Goal: Information Seeking & Learning: Learn about a topic

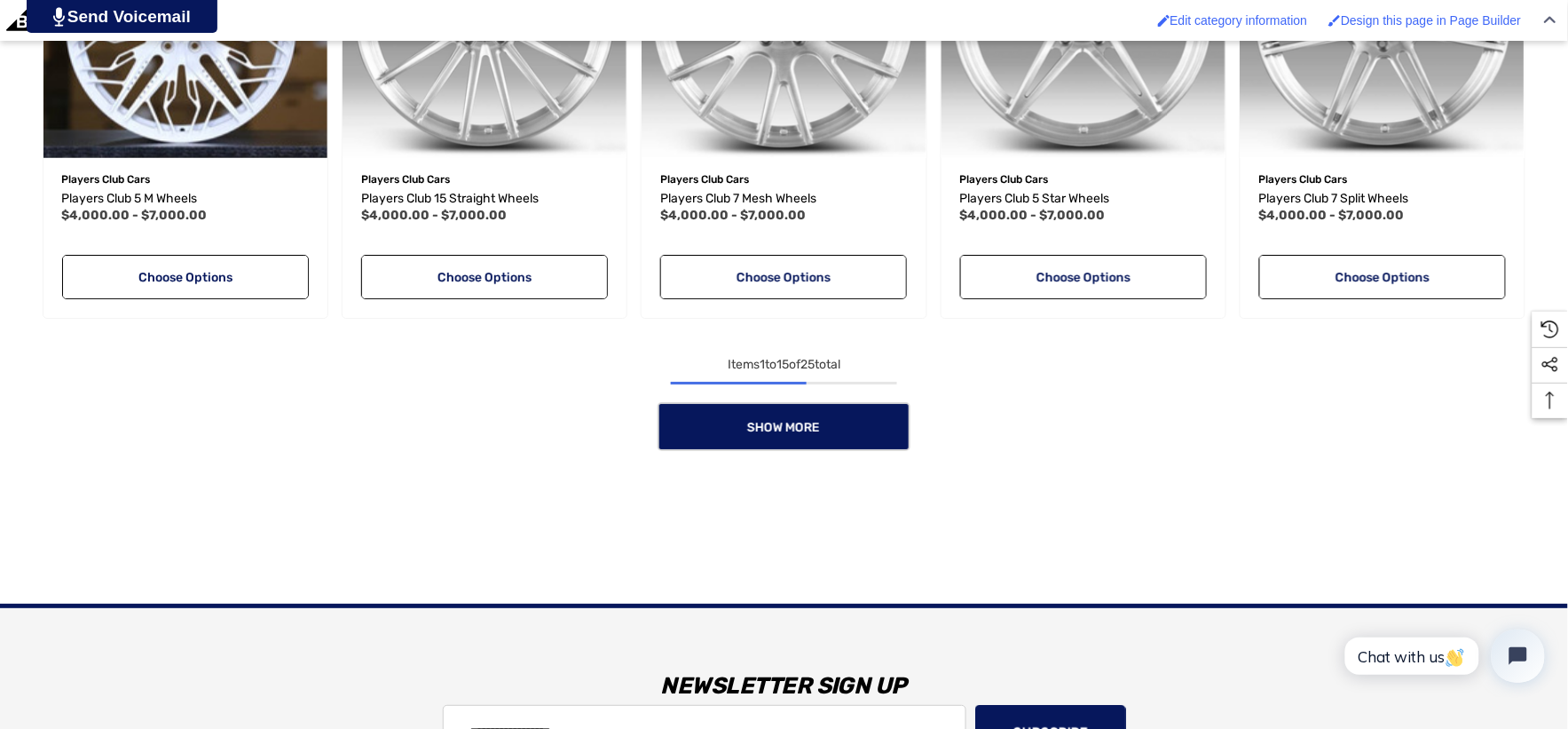
scroll to position [1776, 0]
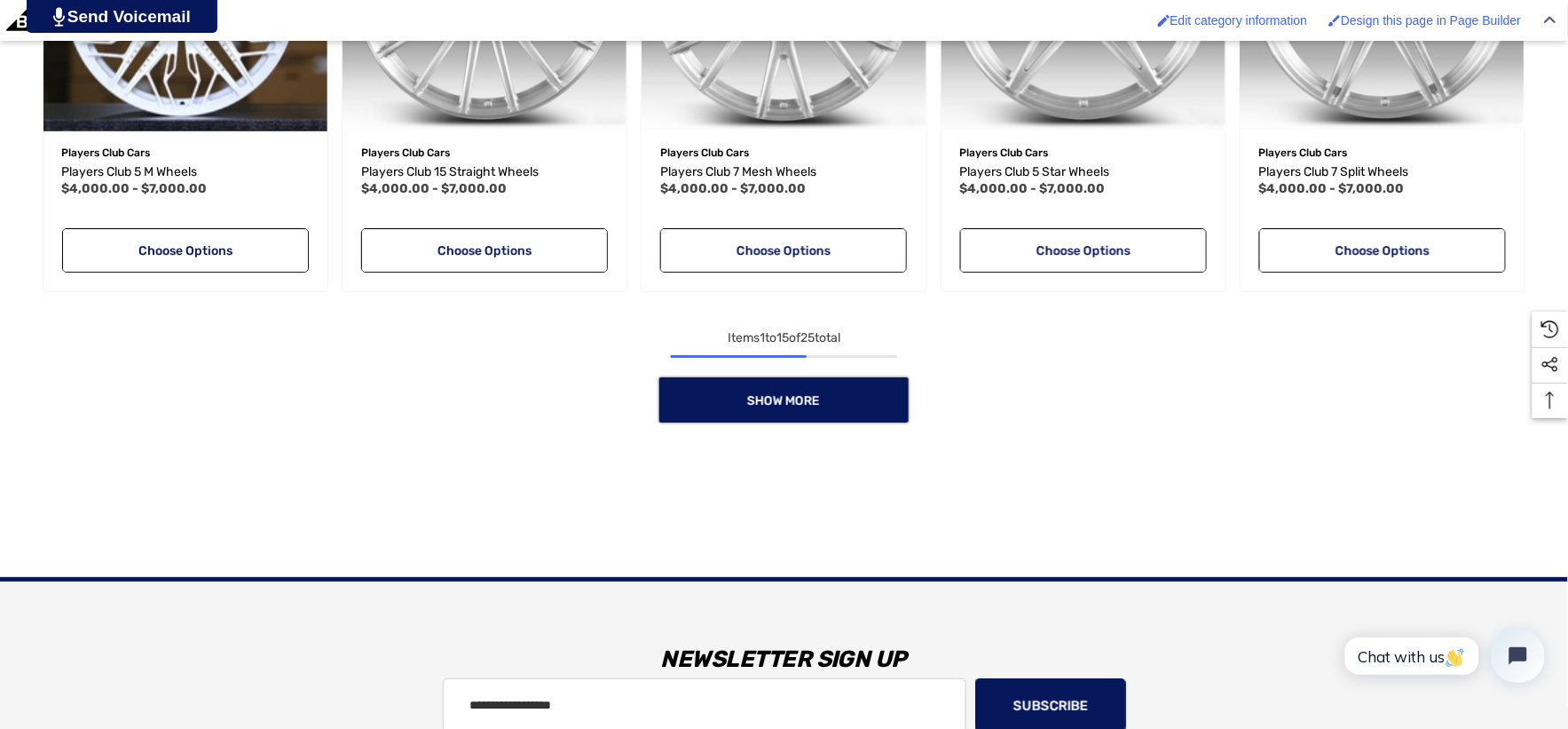
click at [796, 421] on link "Show More" at bounding box center [784, 400] width 253 height 49
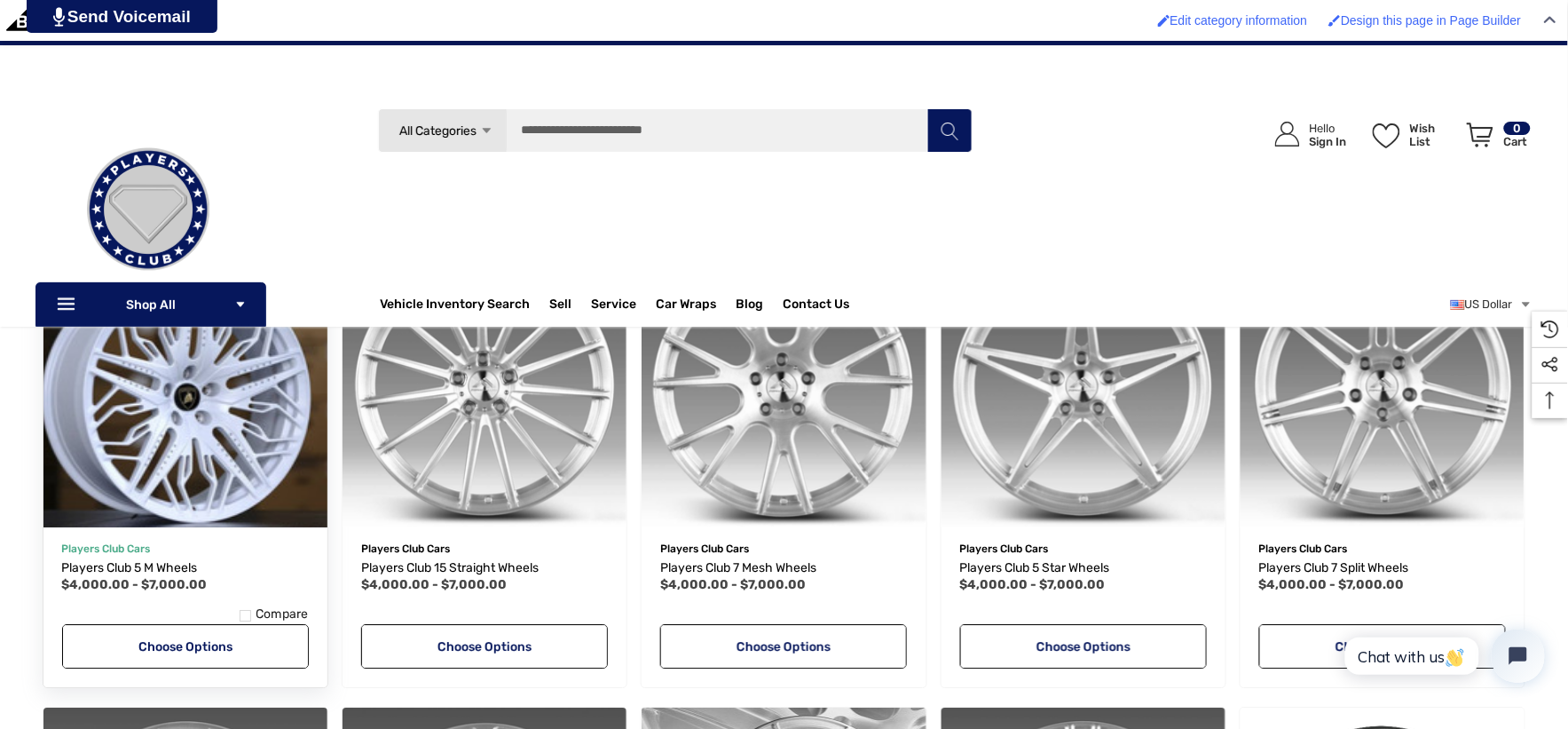
scroll to position [1282, 0]
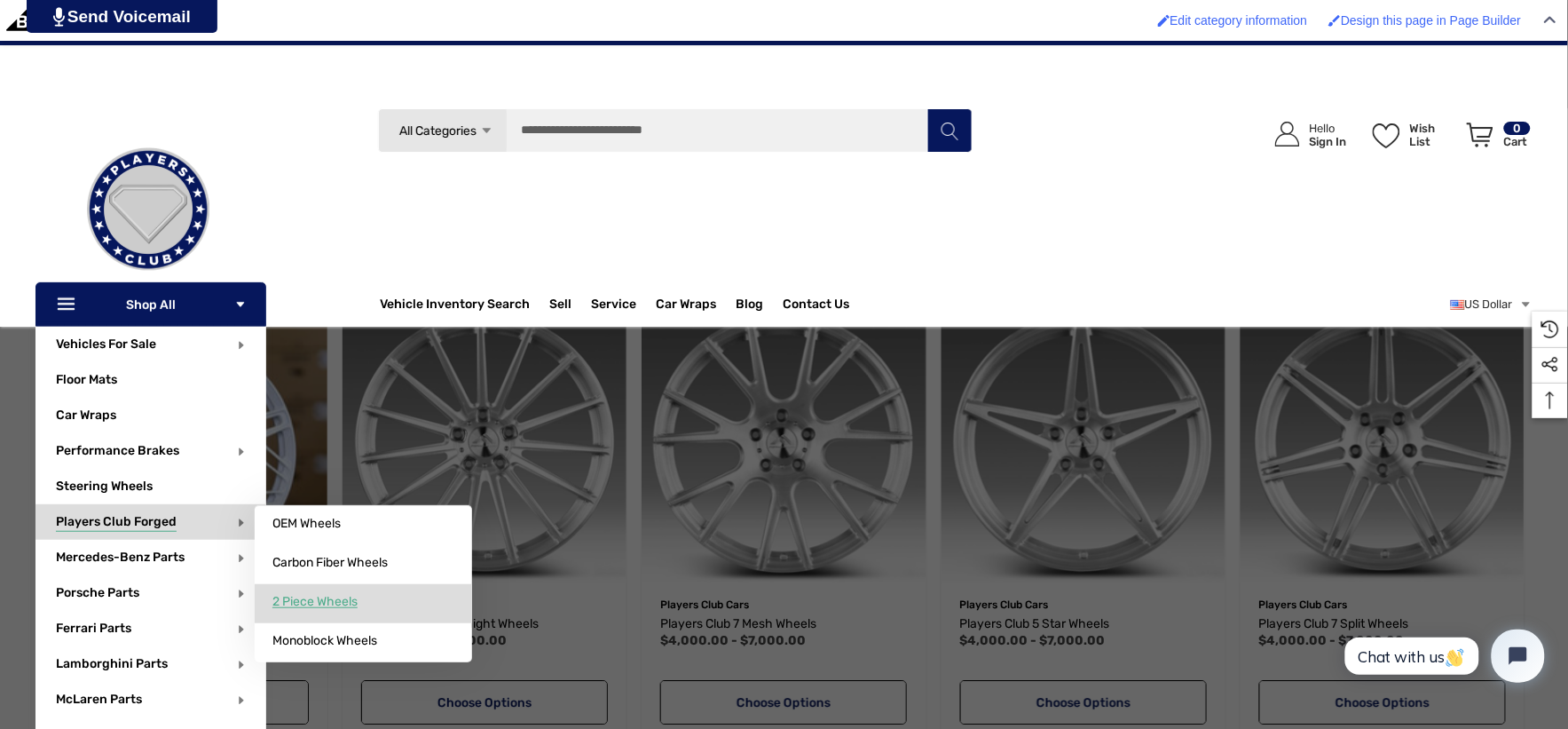
click at [325, 601] on span "2 Piece Wheels" at bounding box center [315, 602] width 86 height 16
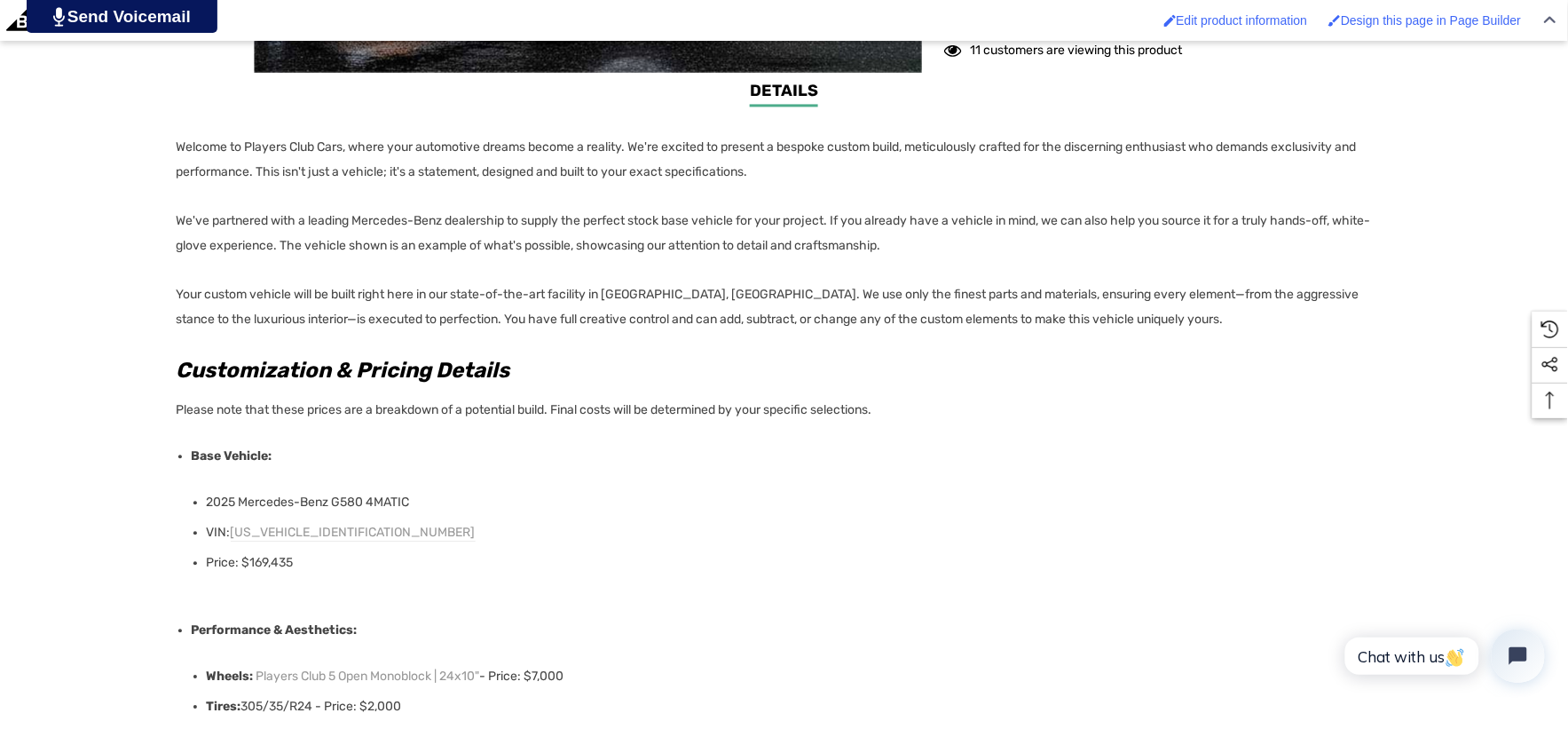
scroll to position [1183, 0]
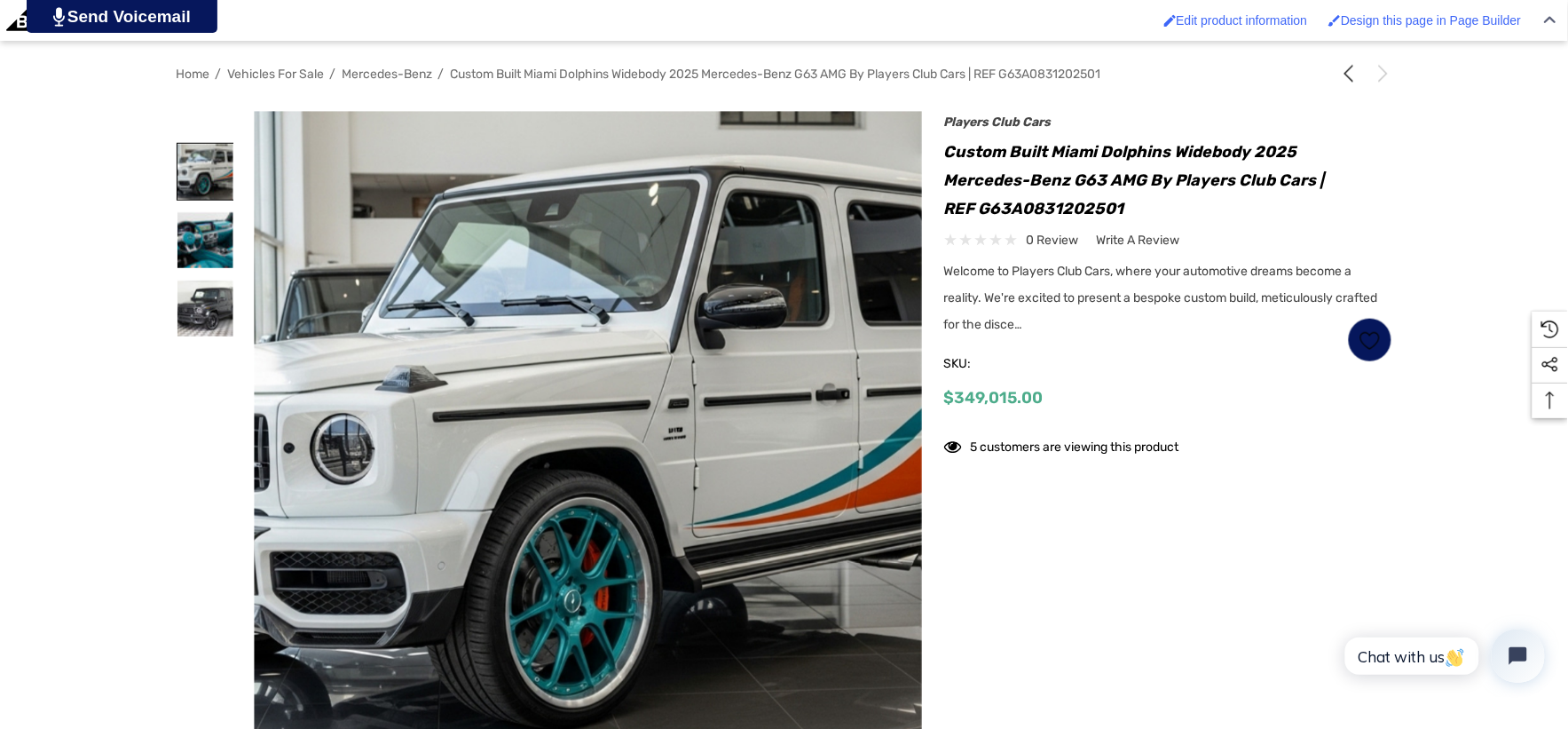
click at [181, 153] on img at bounding box center [205, 171] width 56 height 56
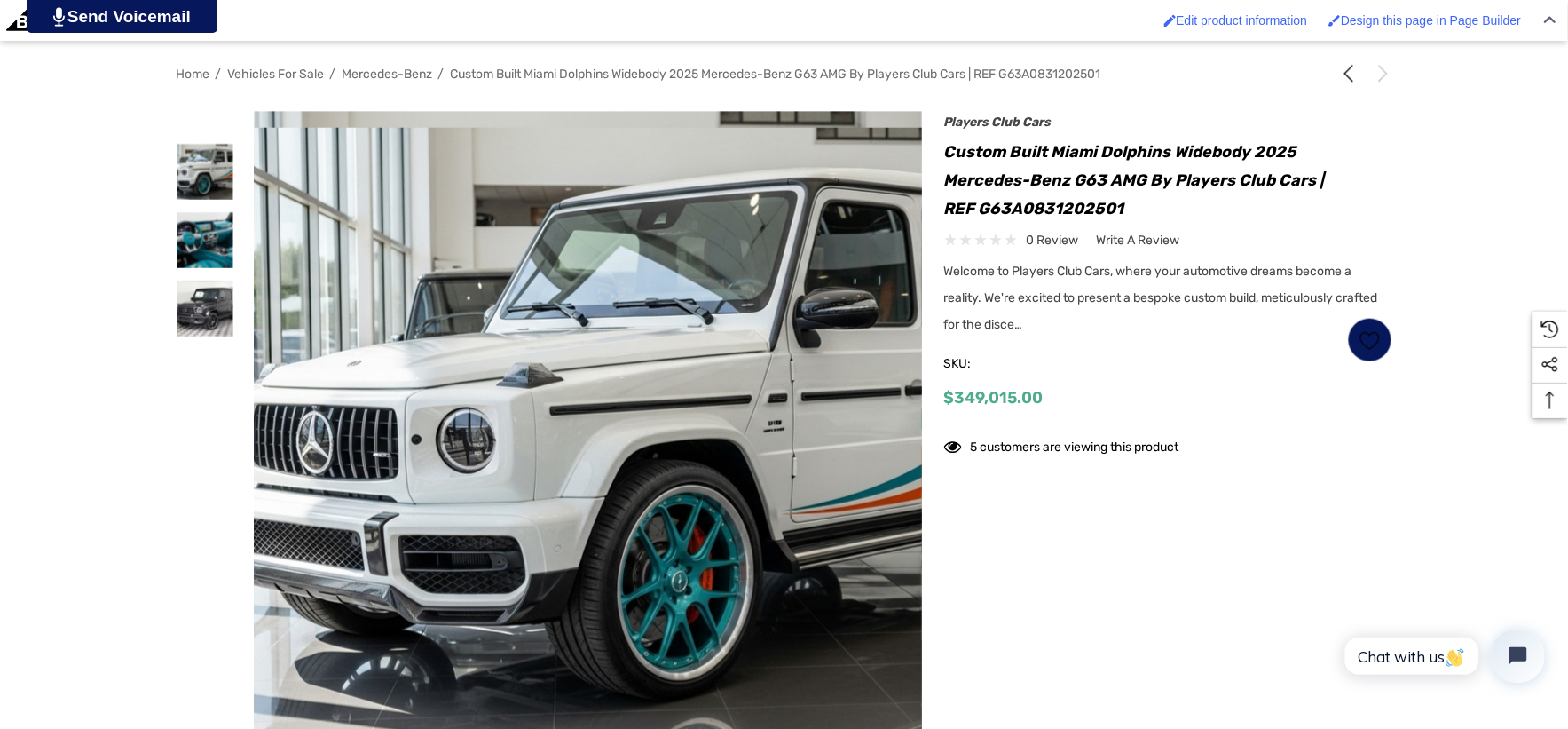
click at [437, 334] on img at bounding box center [694, 437] width 1136 height 620
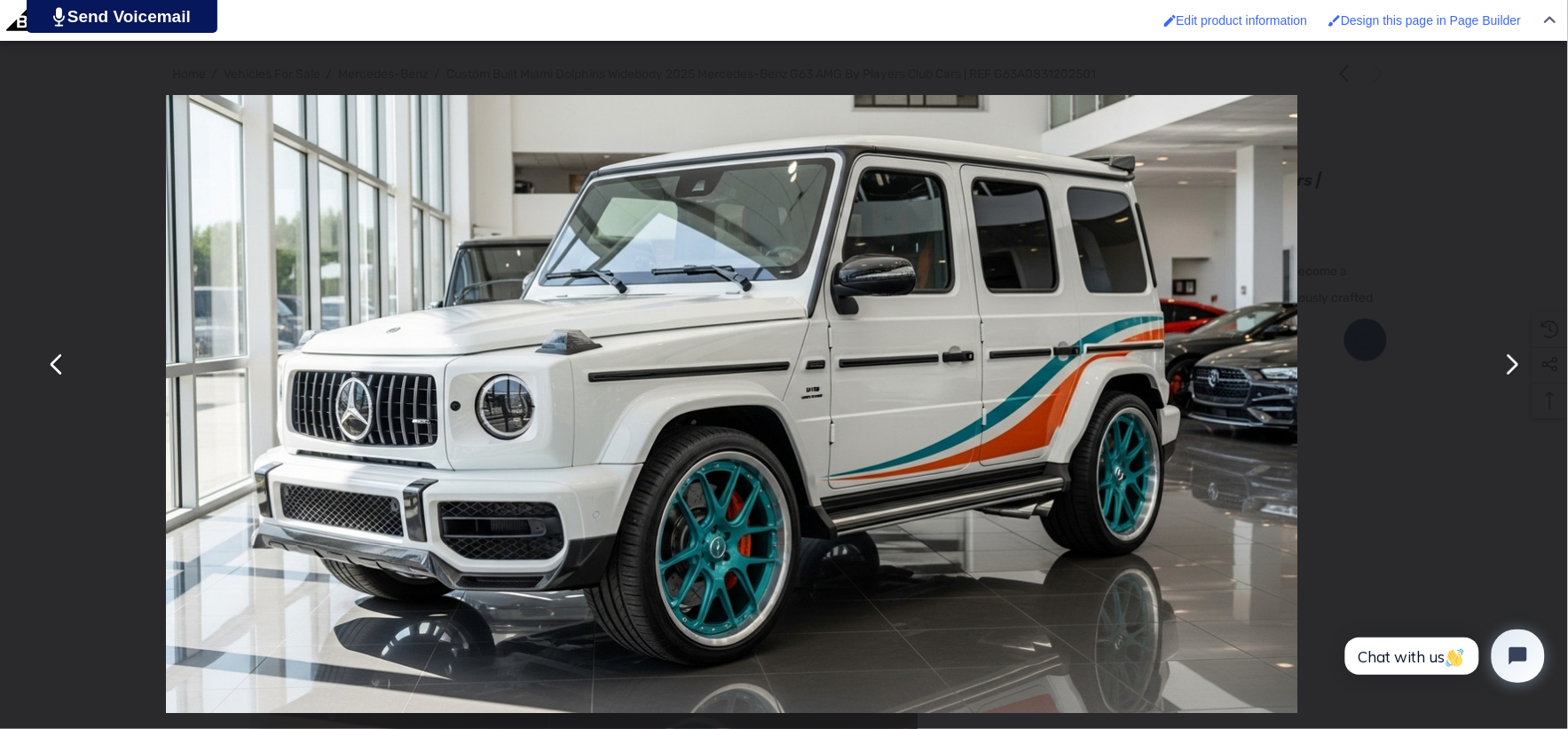
click at [431, 331] on img "You can close this modal content with the ESC key" at bounding box center [732, 403] width 1133 height 618
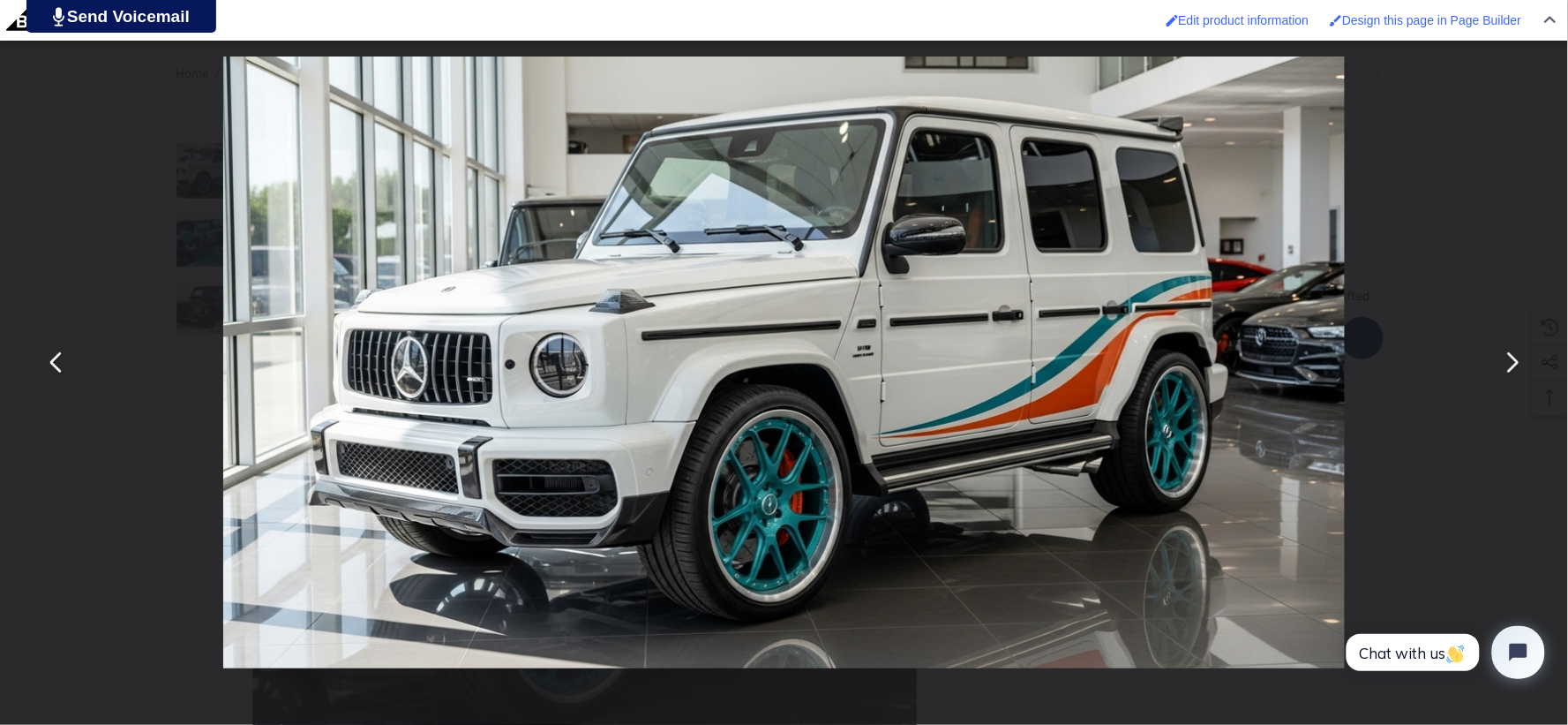
click at [1515, 374] on button "You can close this modal content with the ESC key" at bounding box center [1512, 363] width 43 height 43
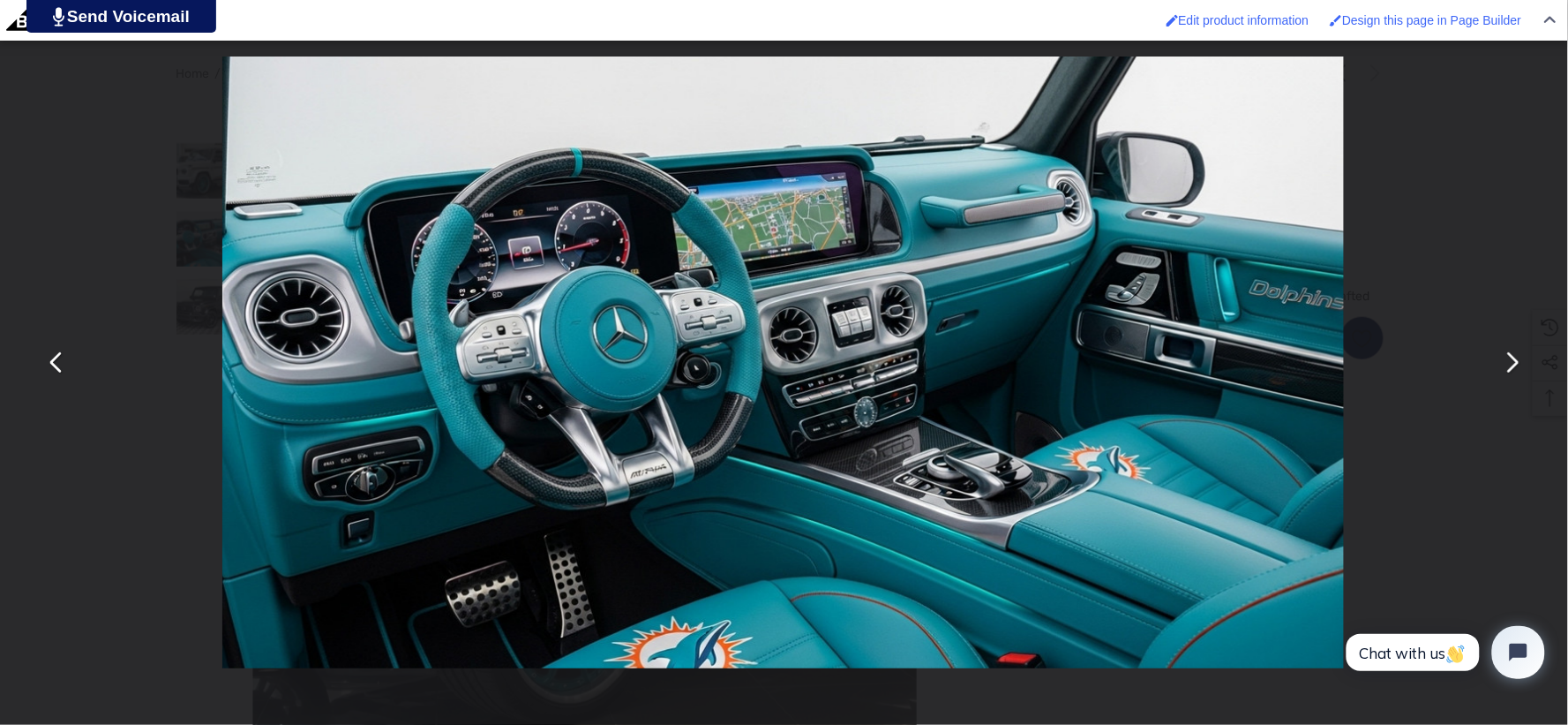
click at [58, 368] on button "You can close this modal content with the ESC key" at bounding box center [57, 363] width 43 height 43
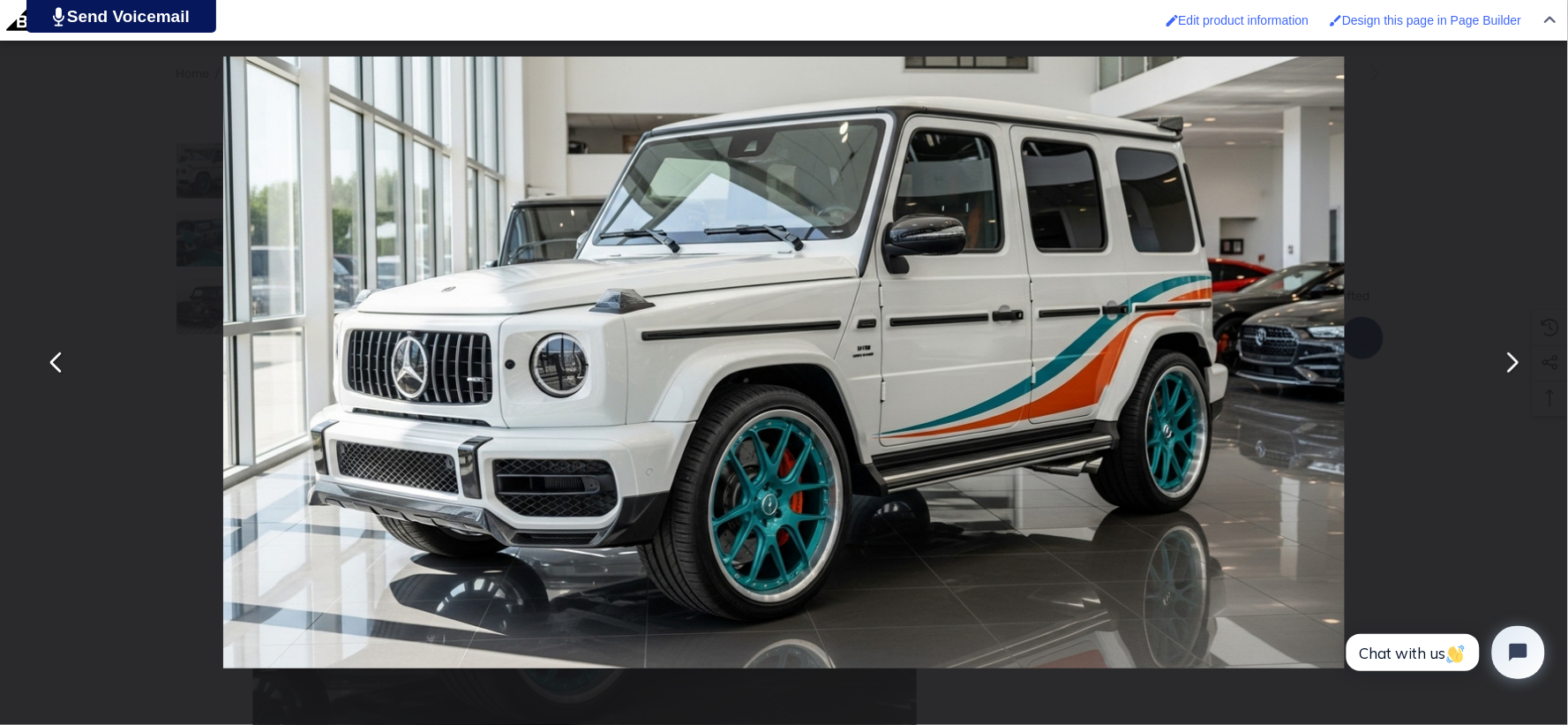
click at [417, 504] on img "You can close this modal content with the ESC key" at bounding box center [784, 363] width 1122 height 612
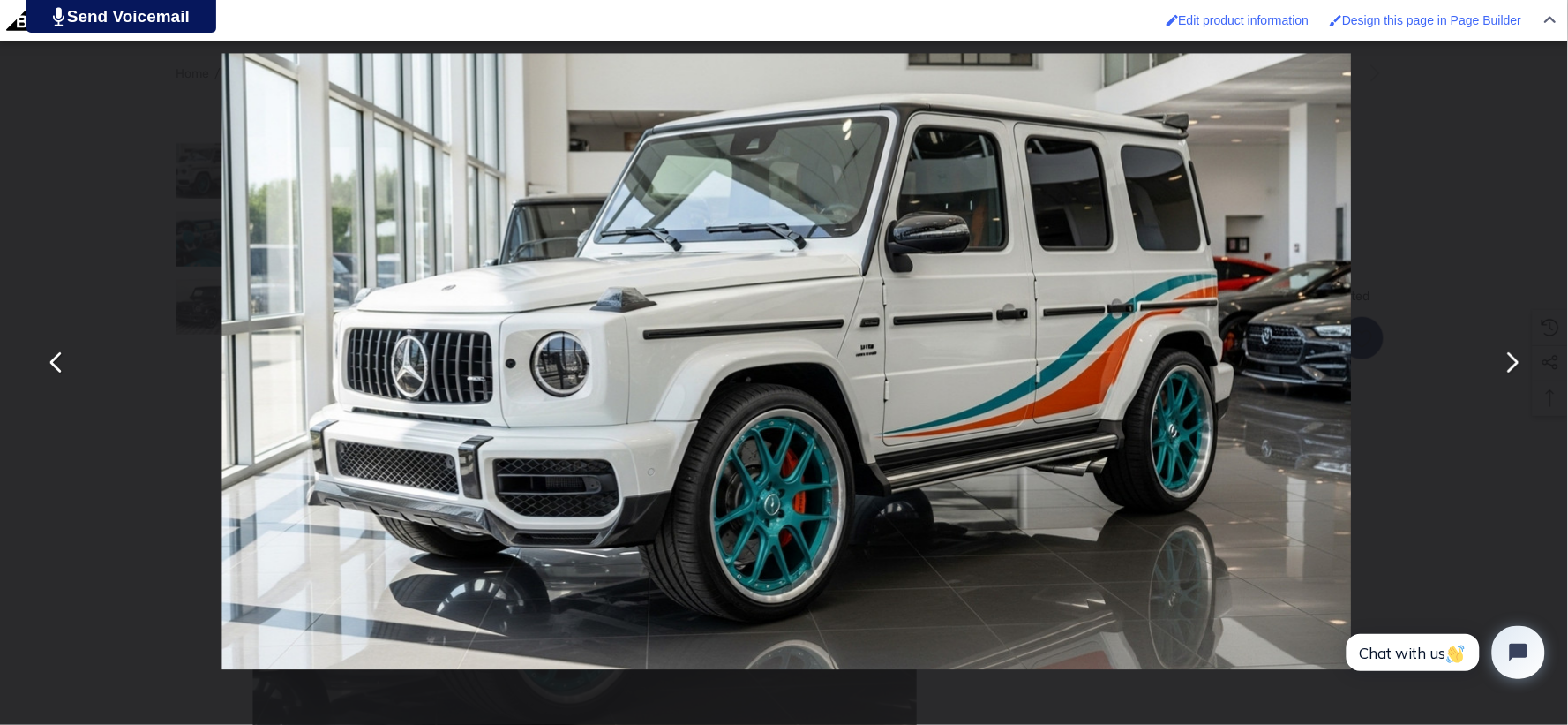
click at [81, 484] on div "You can close this modal content with the ESC key" at bounding box center [784, 362] width 1568 height 725
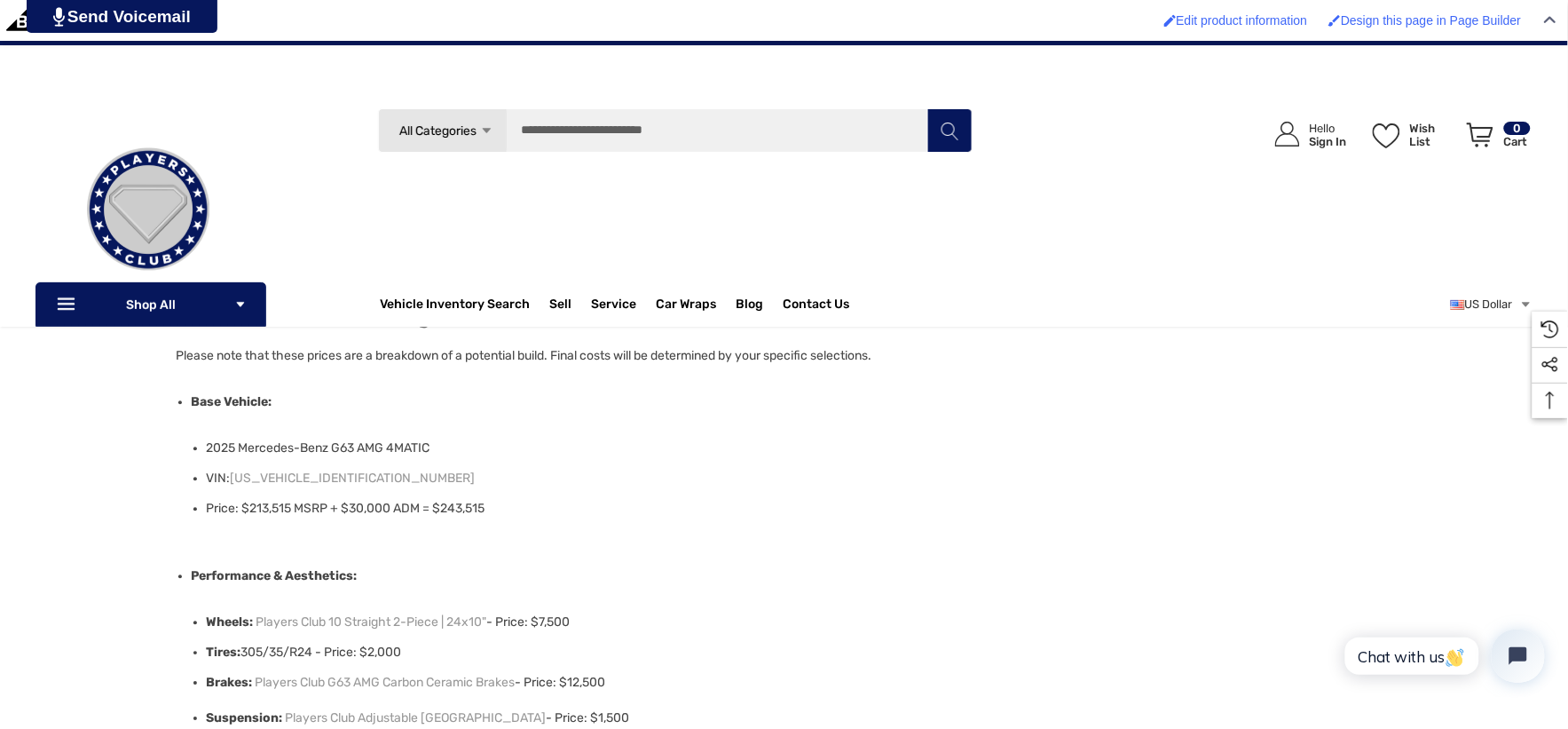
scroll to position [1085, 0]
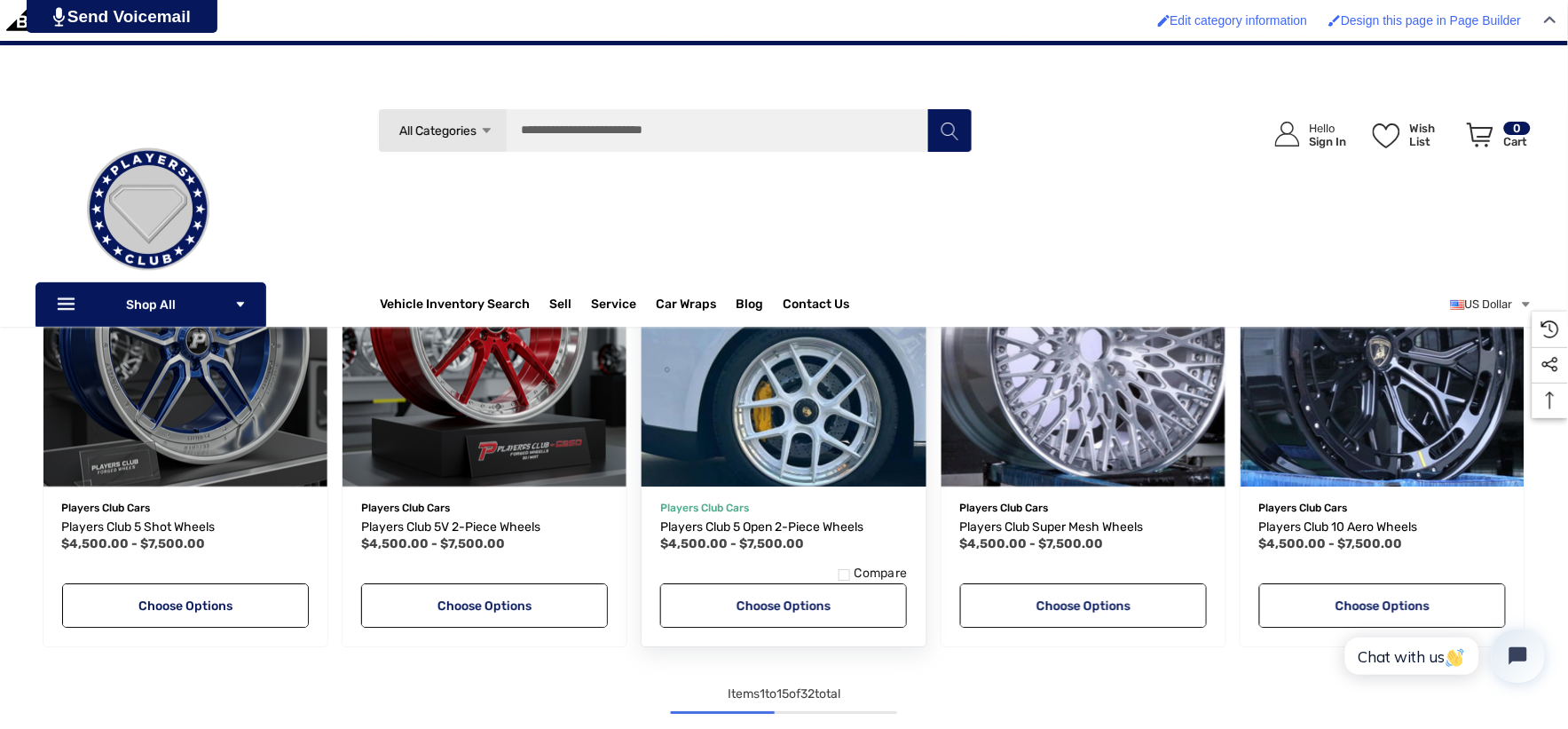
drag, startPoint x: 722, startPoint y: 526, endPoint x: 780, endPoint y: 456, distance: 90.9
click at [780, 456] on img "Players Club 5 Open 2-Piece Wheels,Price range from $4,500.00 to $7,500.00\a" at bounding box center [784, 344] width 312 height 312
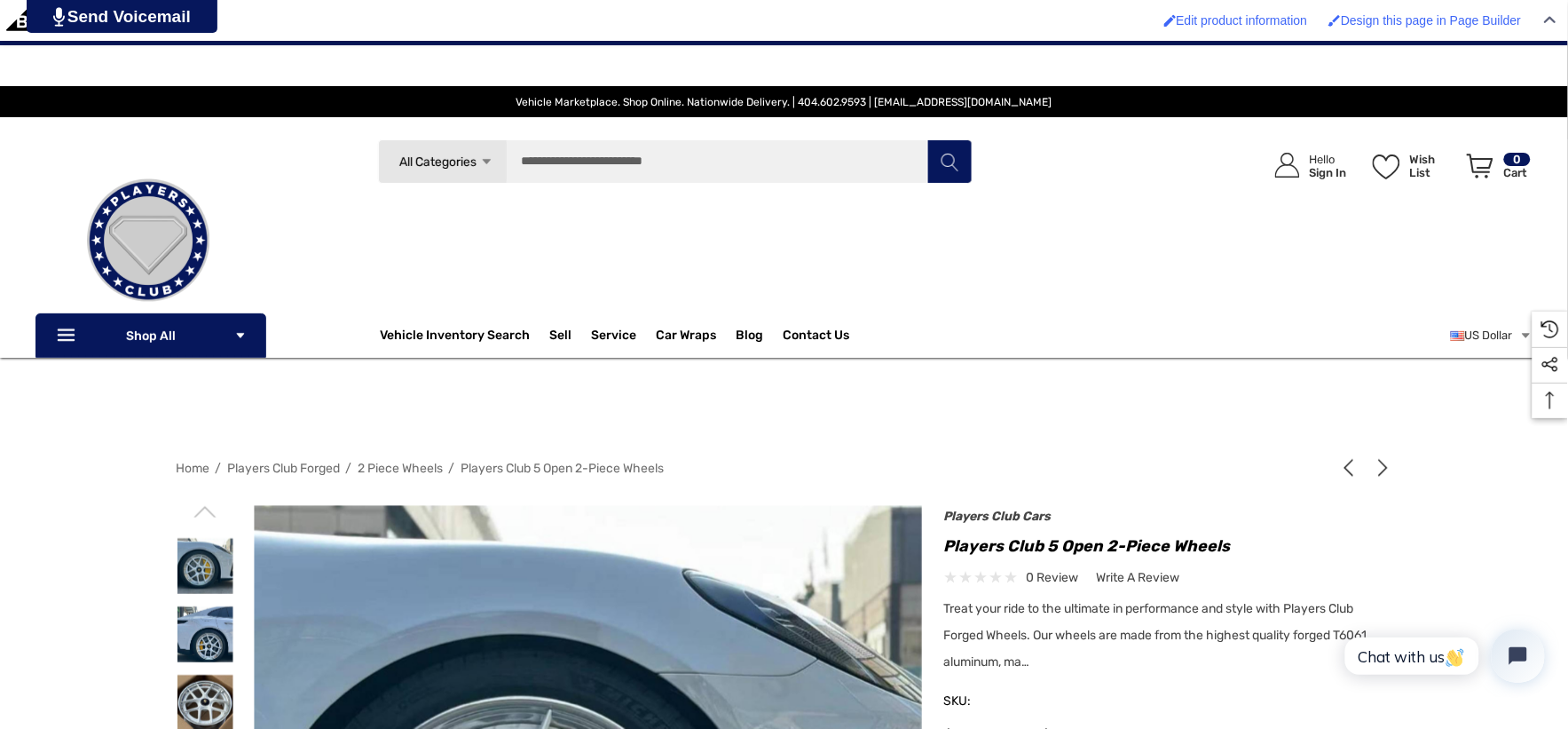
click at [181, 241] on img at bounding box center [148, 240] width 177 height 178
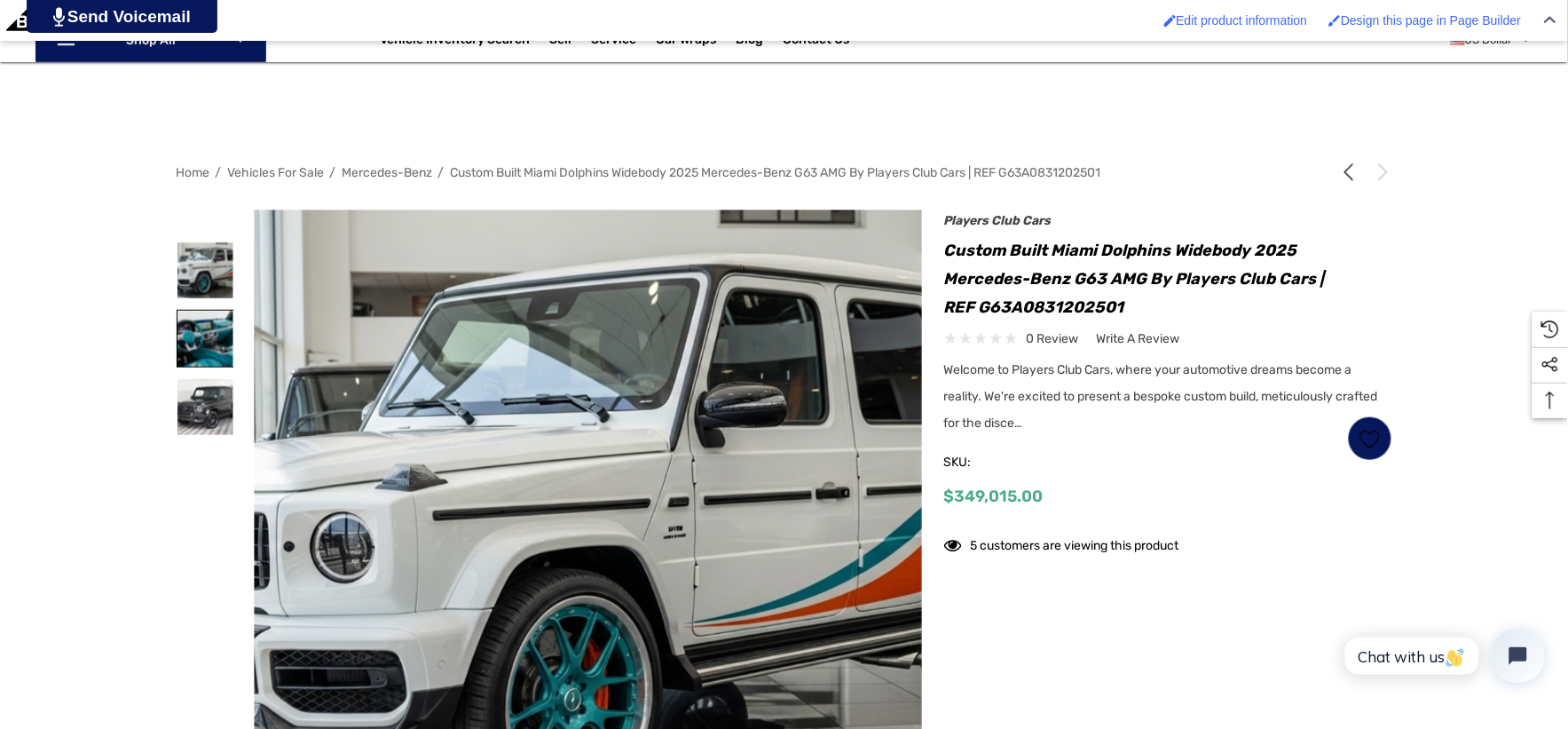
click at [196, 343] on img at bounding box center [205, 338] width 56 height 56
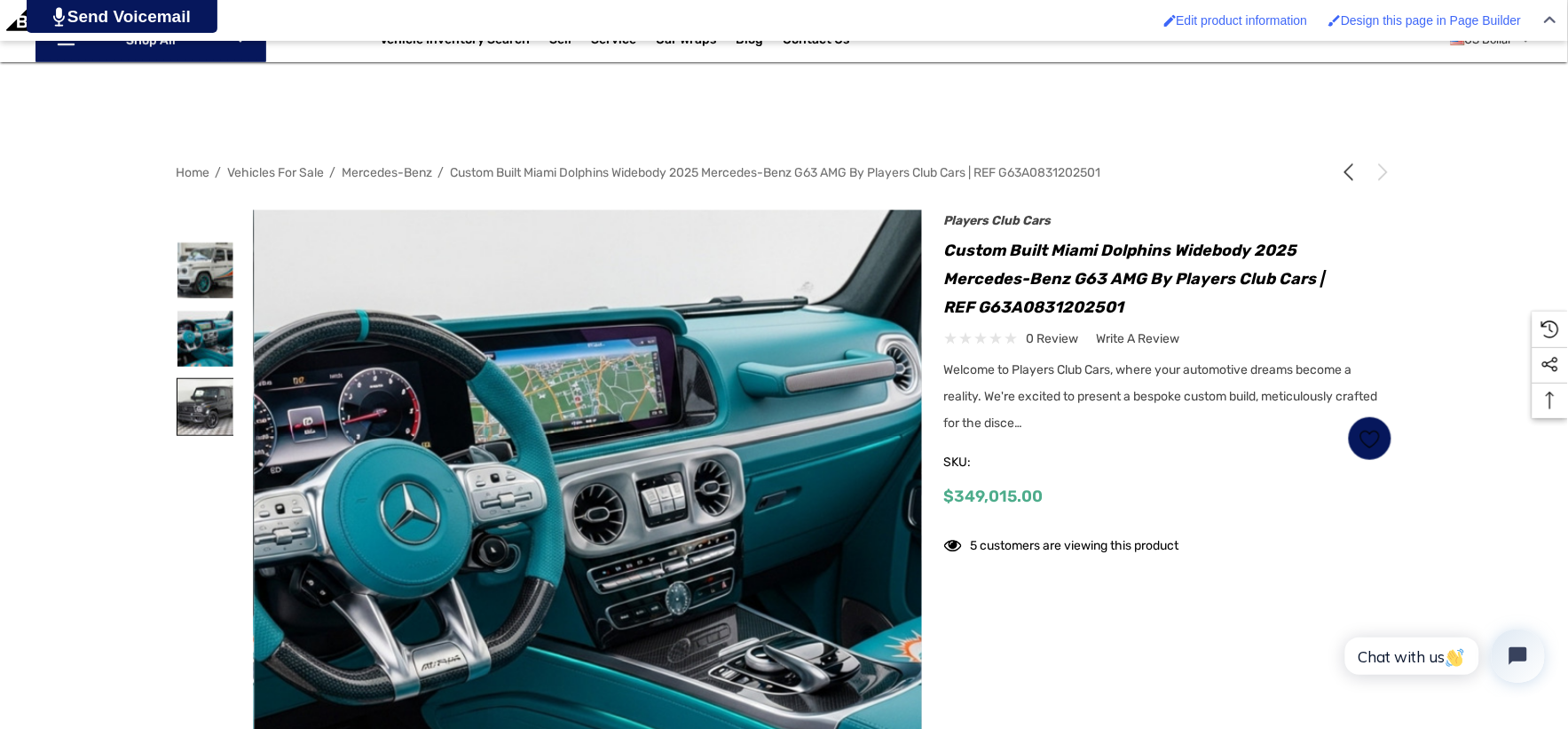
click at [198, 428] on img at bounding box center [205, 407] width 56 height 56
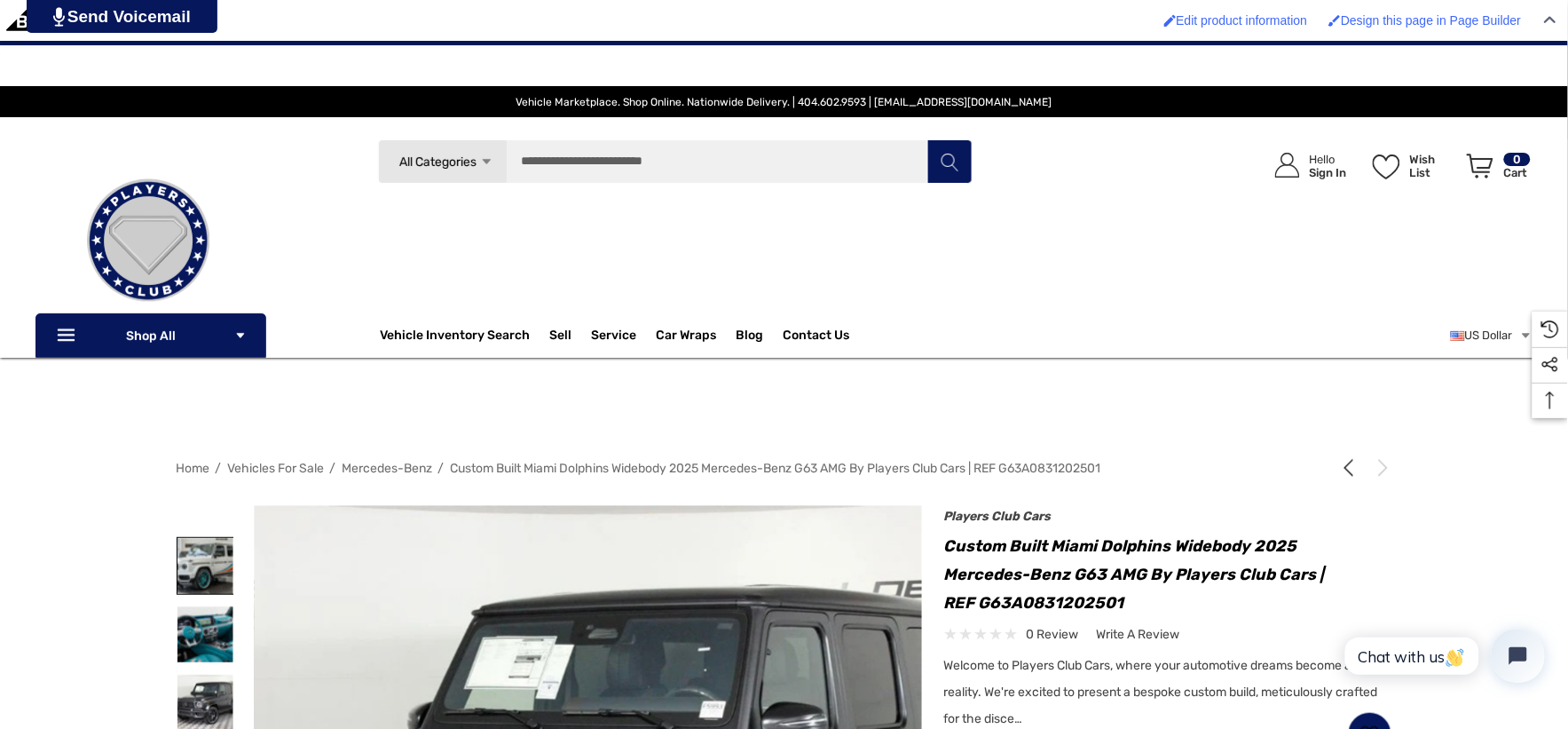
click at [210, 551] on img at bounding box center [205, 566] width 56 height 56
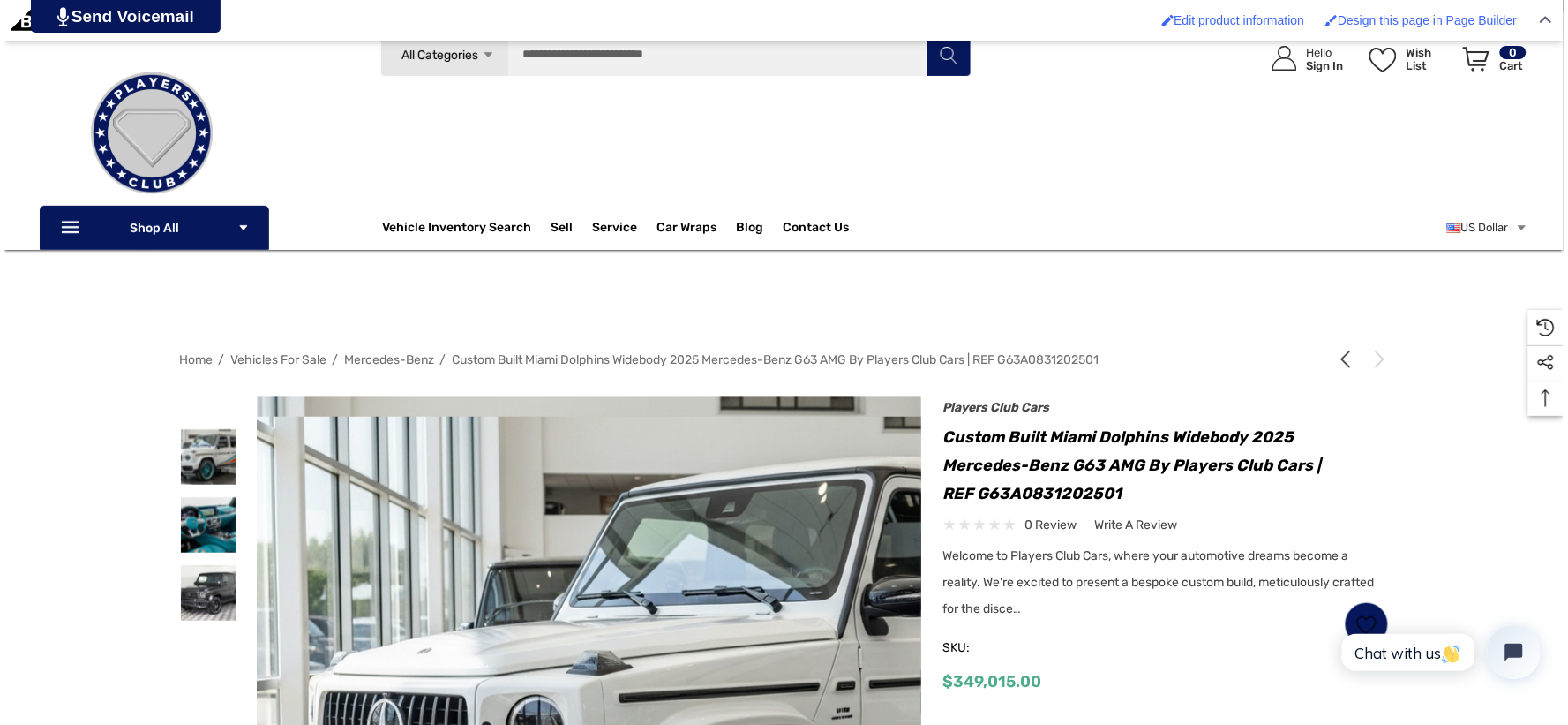
scroll to position [392, 0]
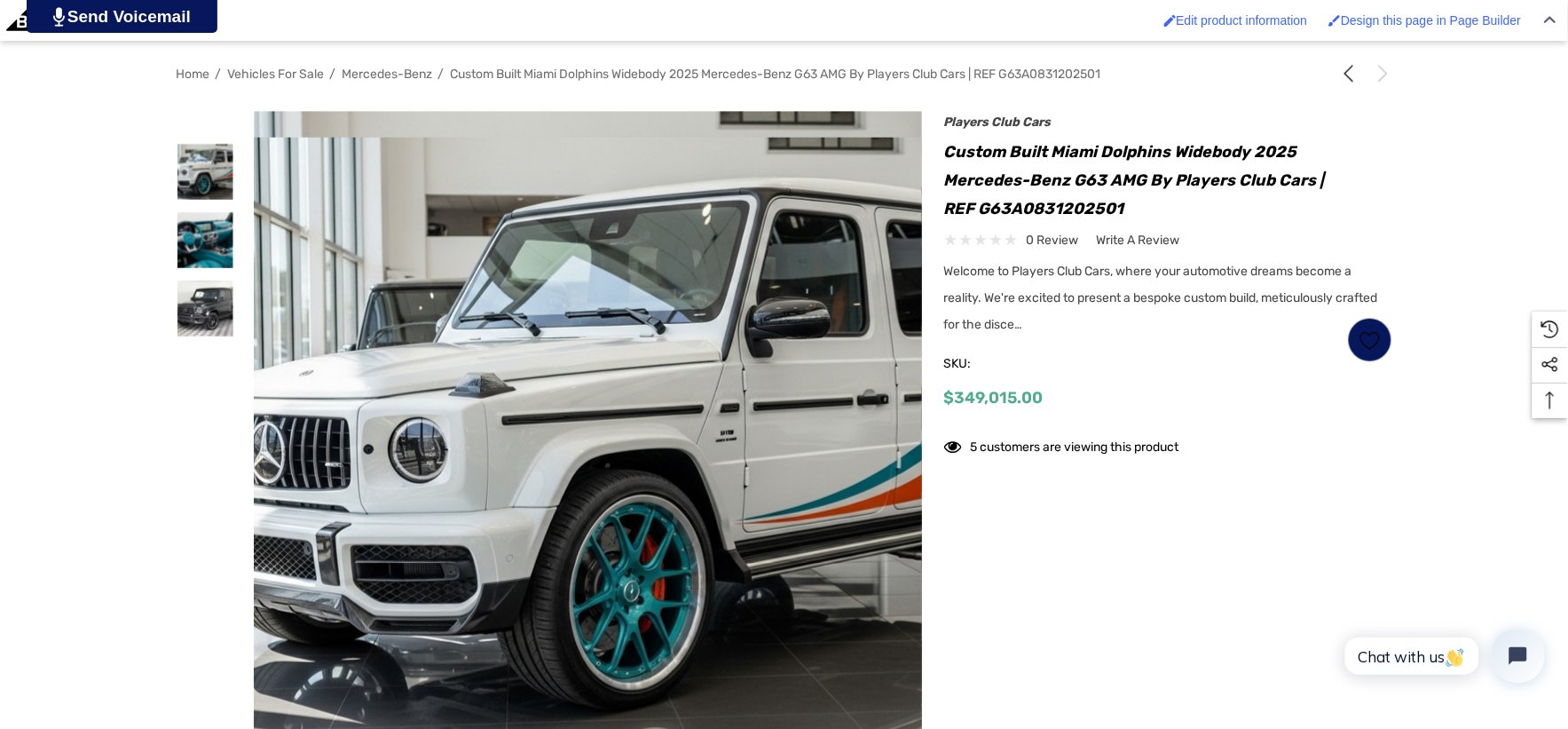
click at [473, 472] on img at bounding box center [668, 447] width 1136 height 620
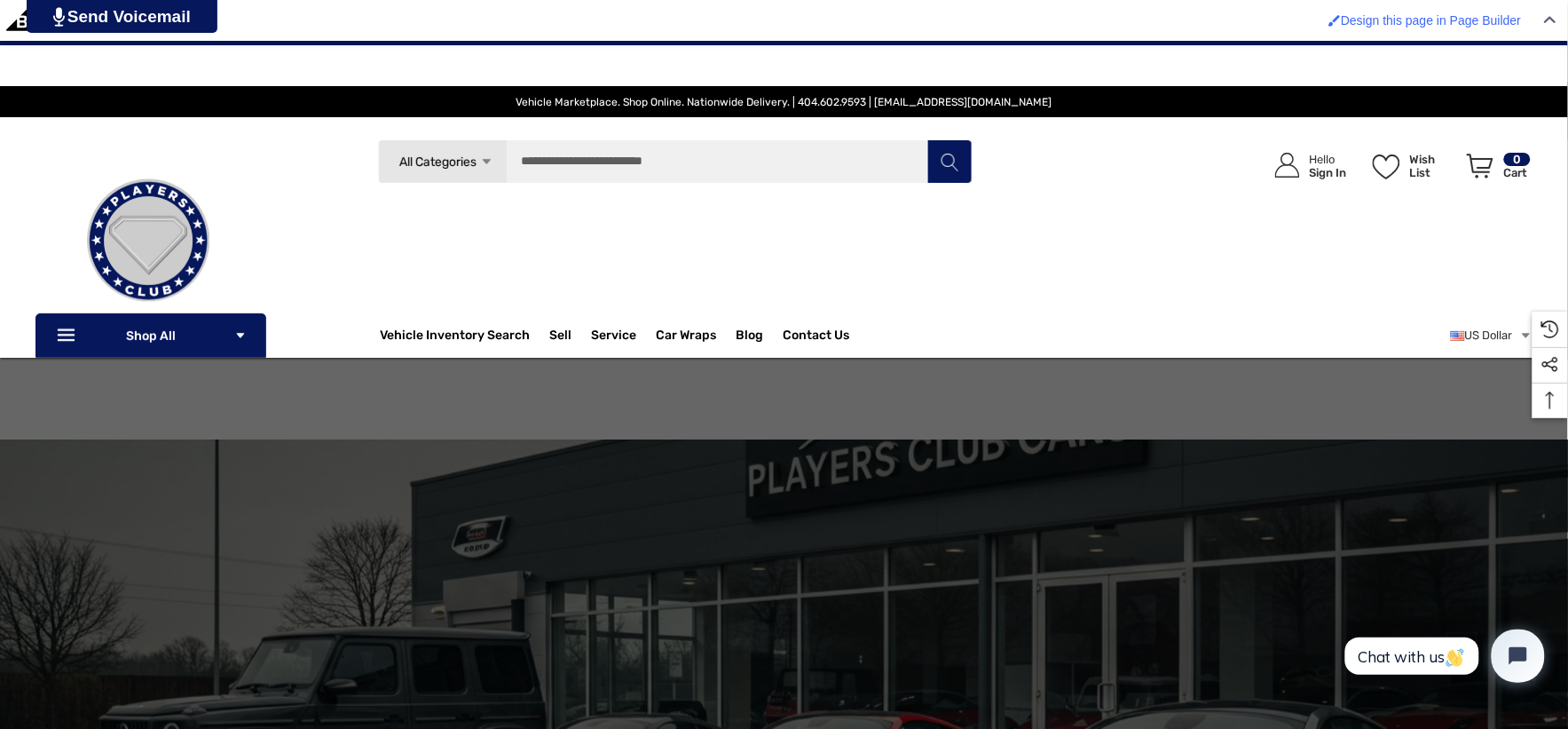
click at [342, 448] on img "common.carousel_slide_number" at bounding box center [784, 706] width 1569 height 533
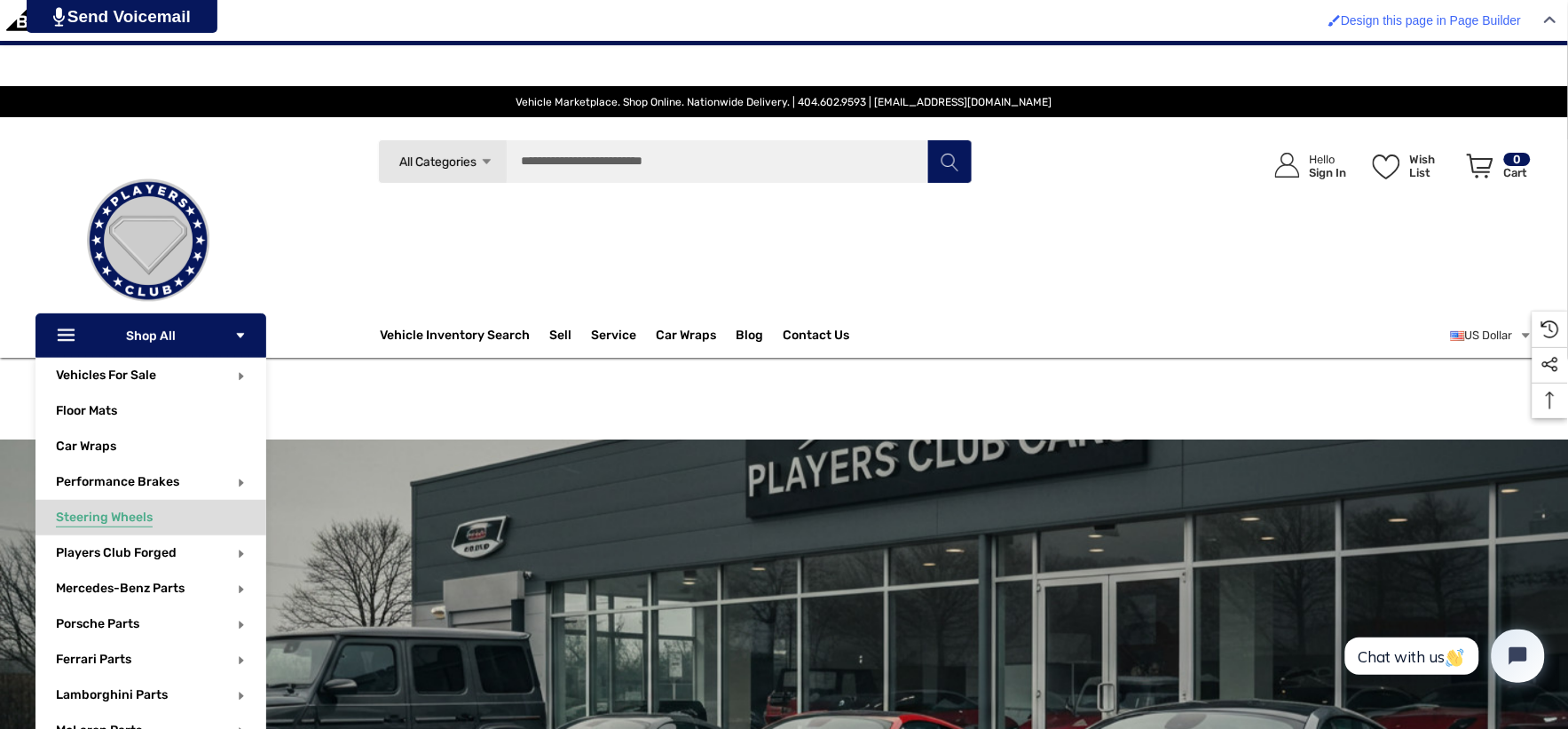
click at [144, 512] on span "Steering Wheels" at bounding box center [104, 519] width 96 height 20
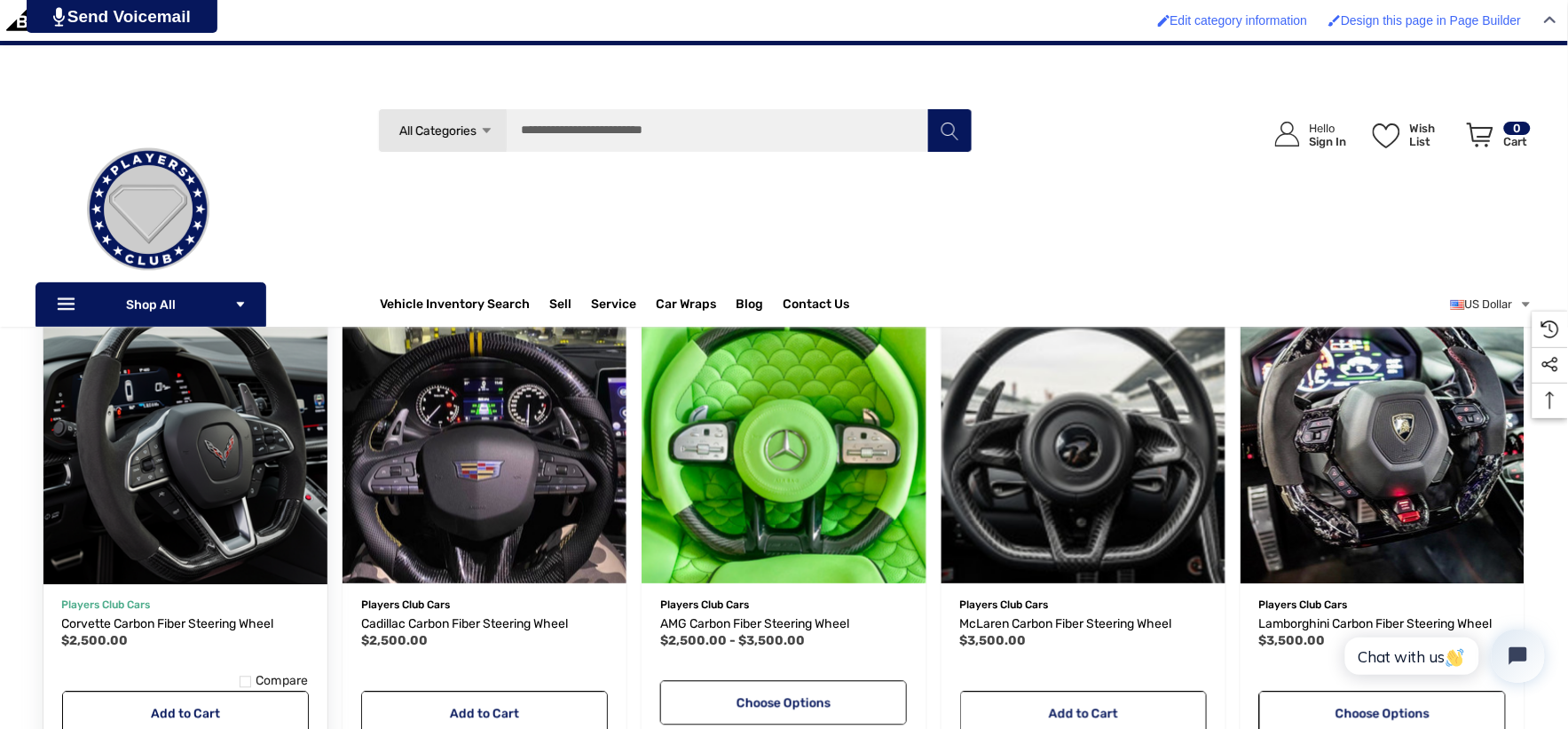
scroll to position [493, 0]
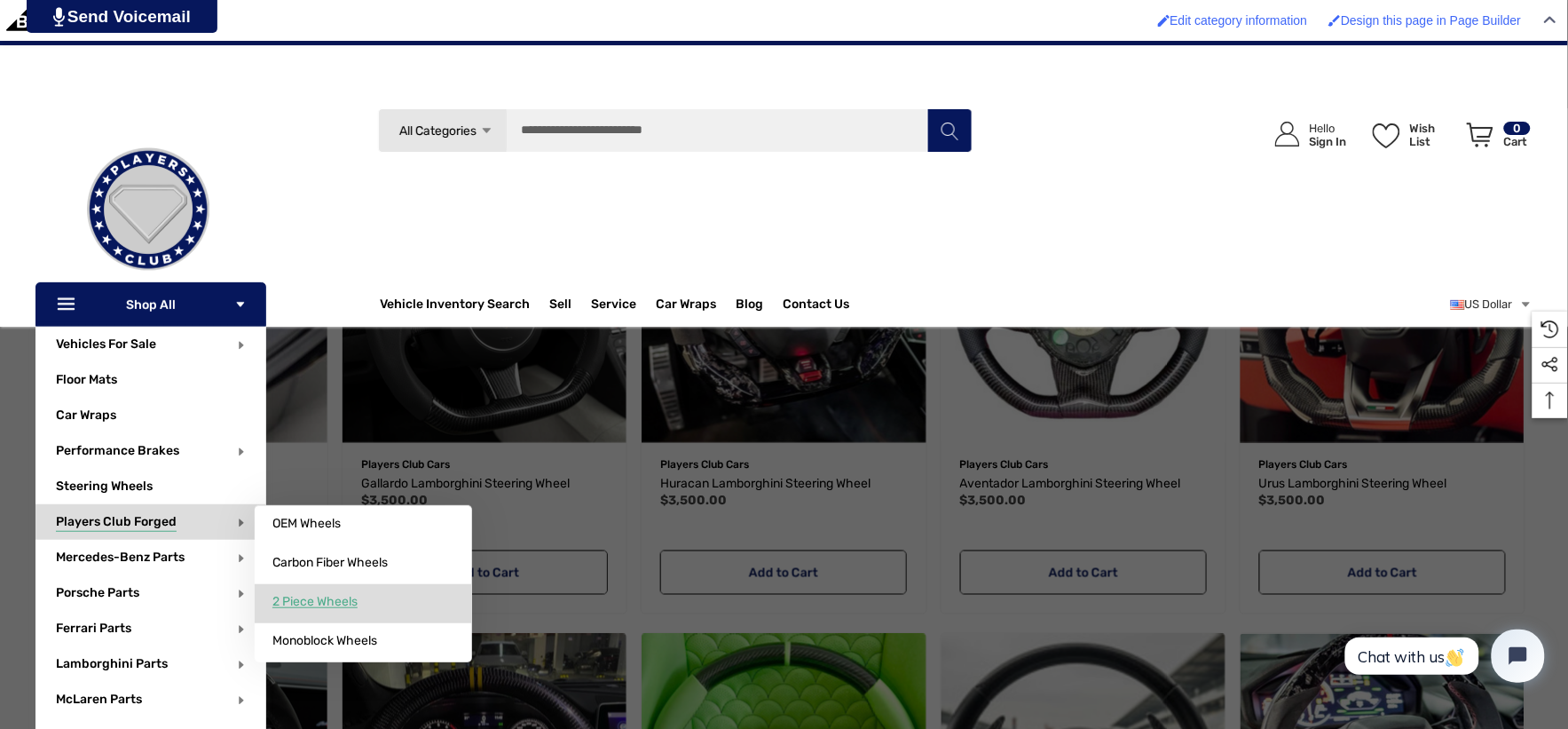
click at [322, 590] on link "2 Piece Wheels" at bounding box center [364, 602] width 218 height 36
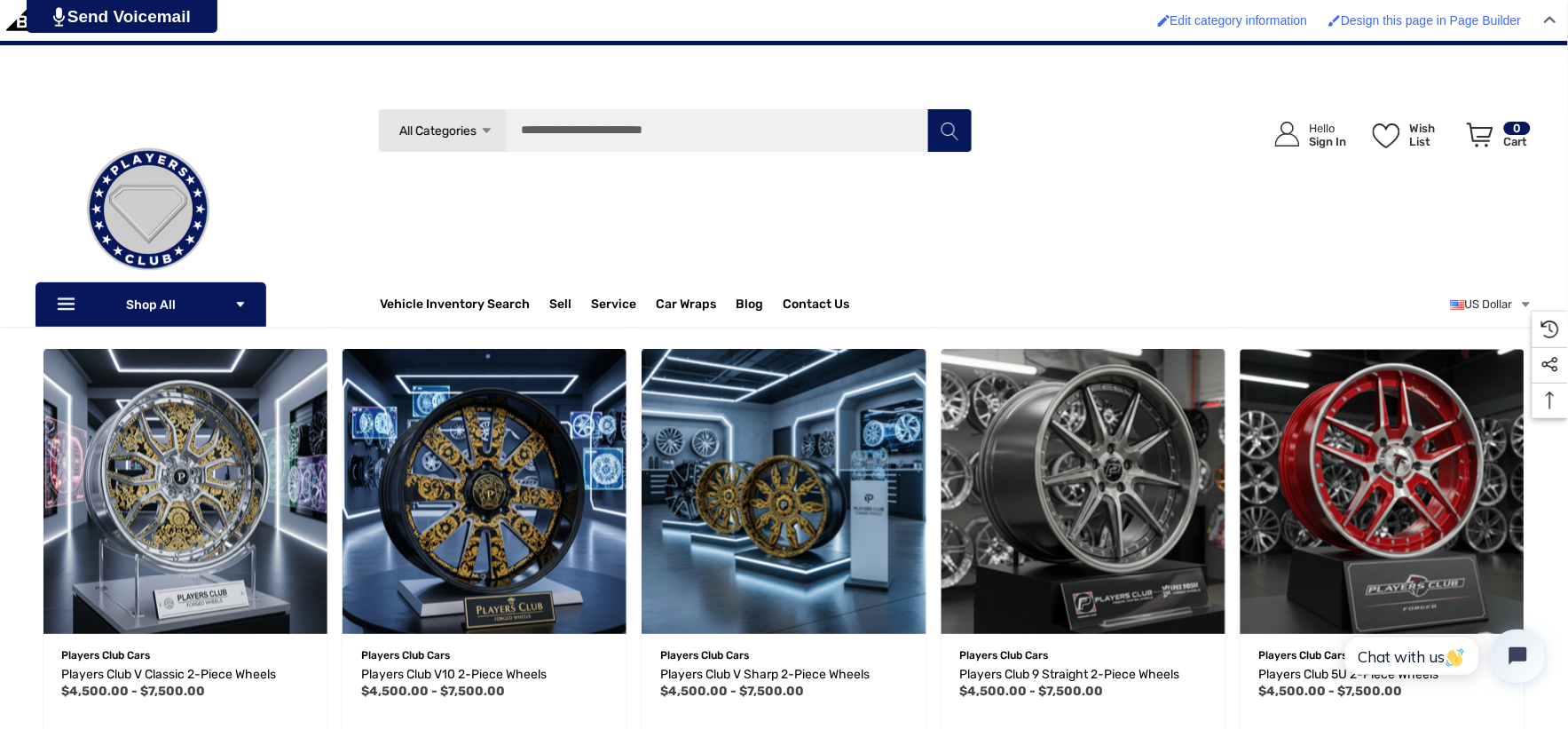
scroll to position [493, 0]
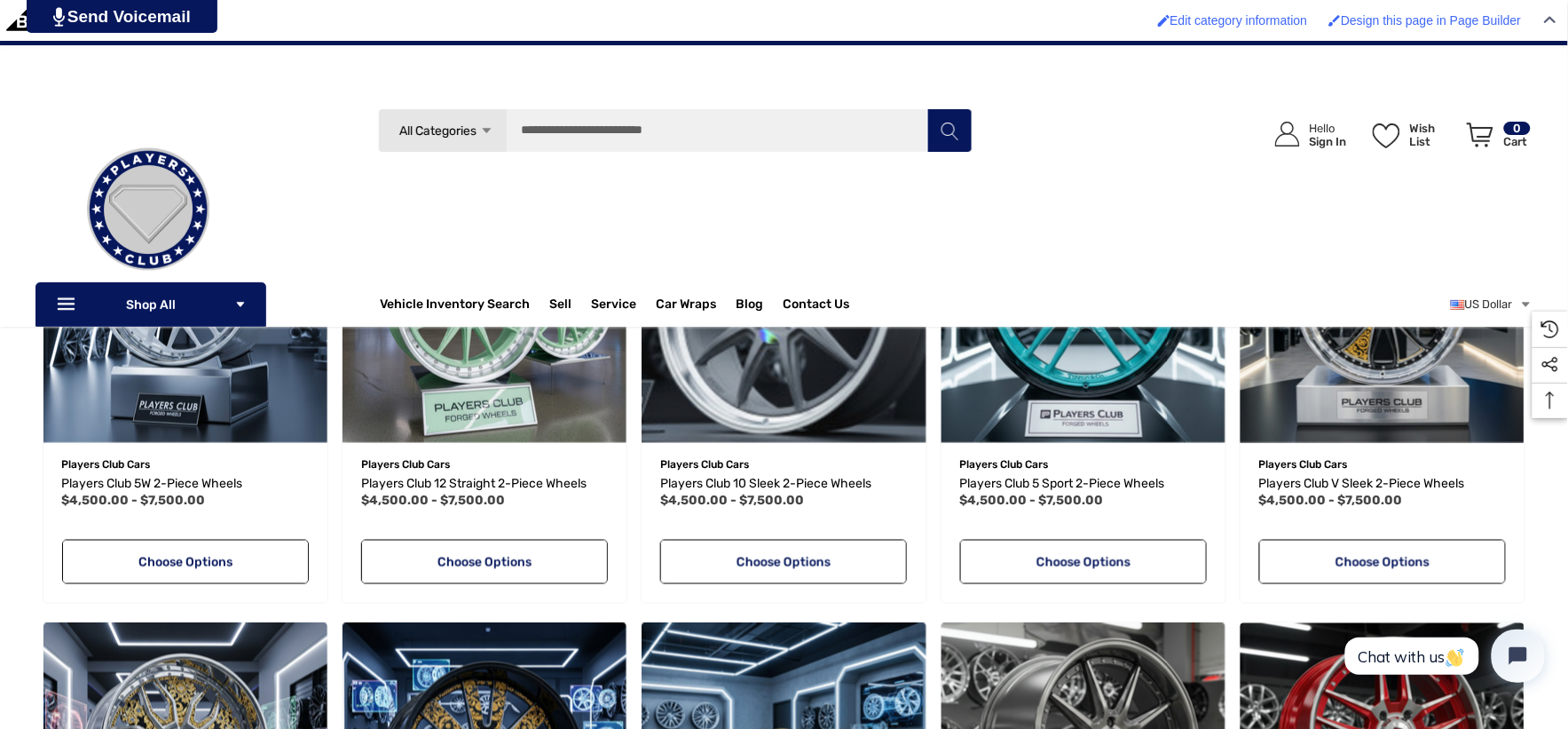
click at [186, 187] on img at bounding box center [148, 209] width 177 height 178
click at [187, 187] on img at bounding box center [148, 209] width 177 height 178
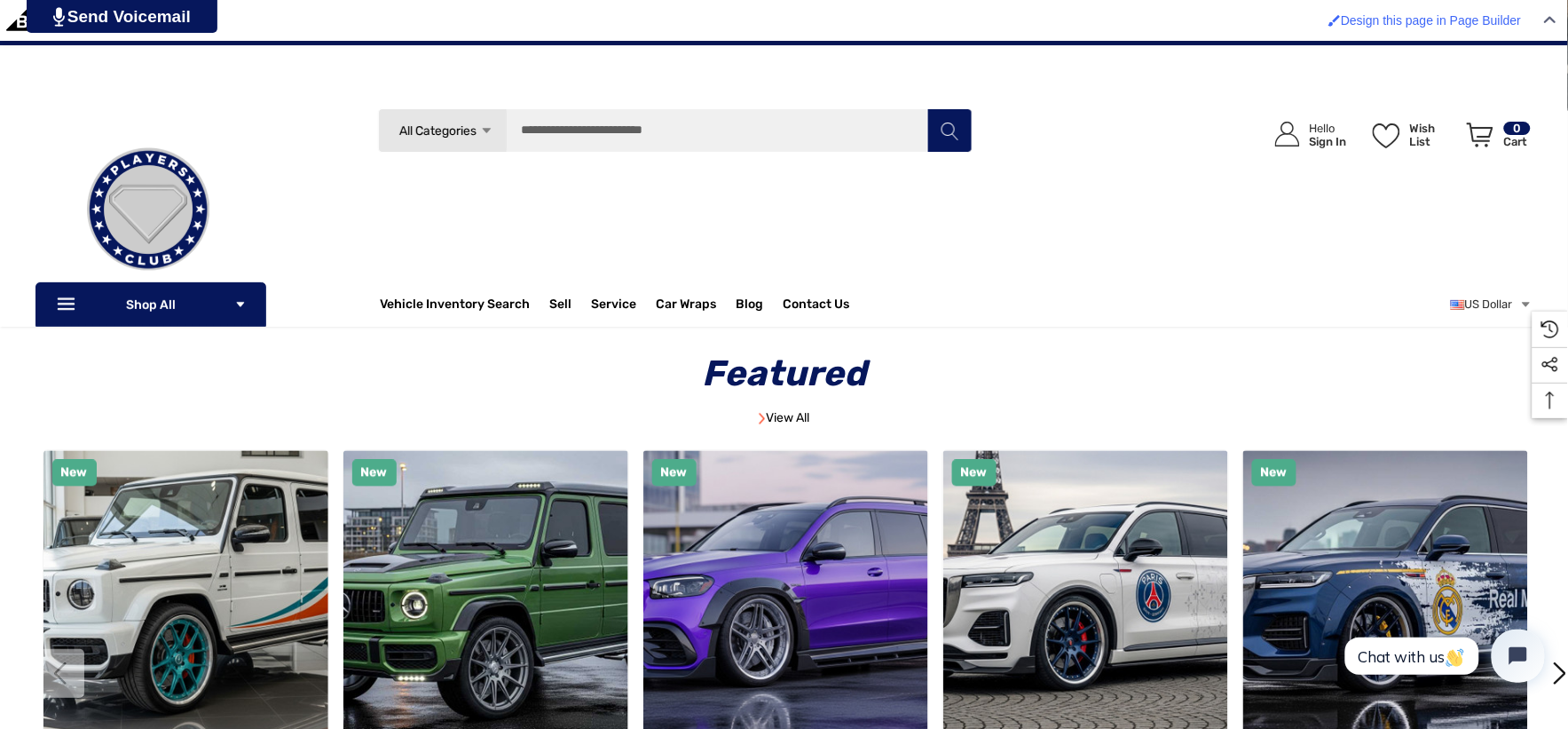
scroll to position [789, 0]
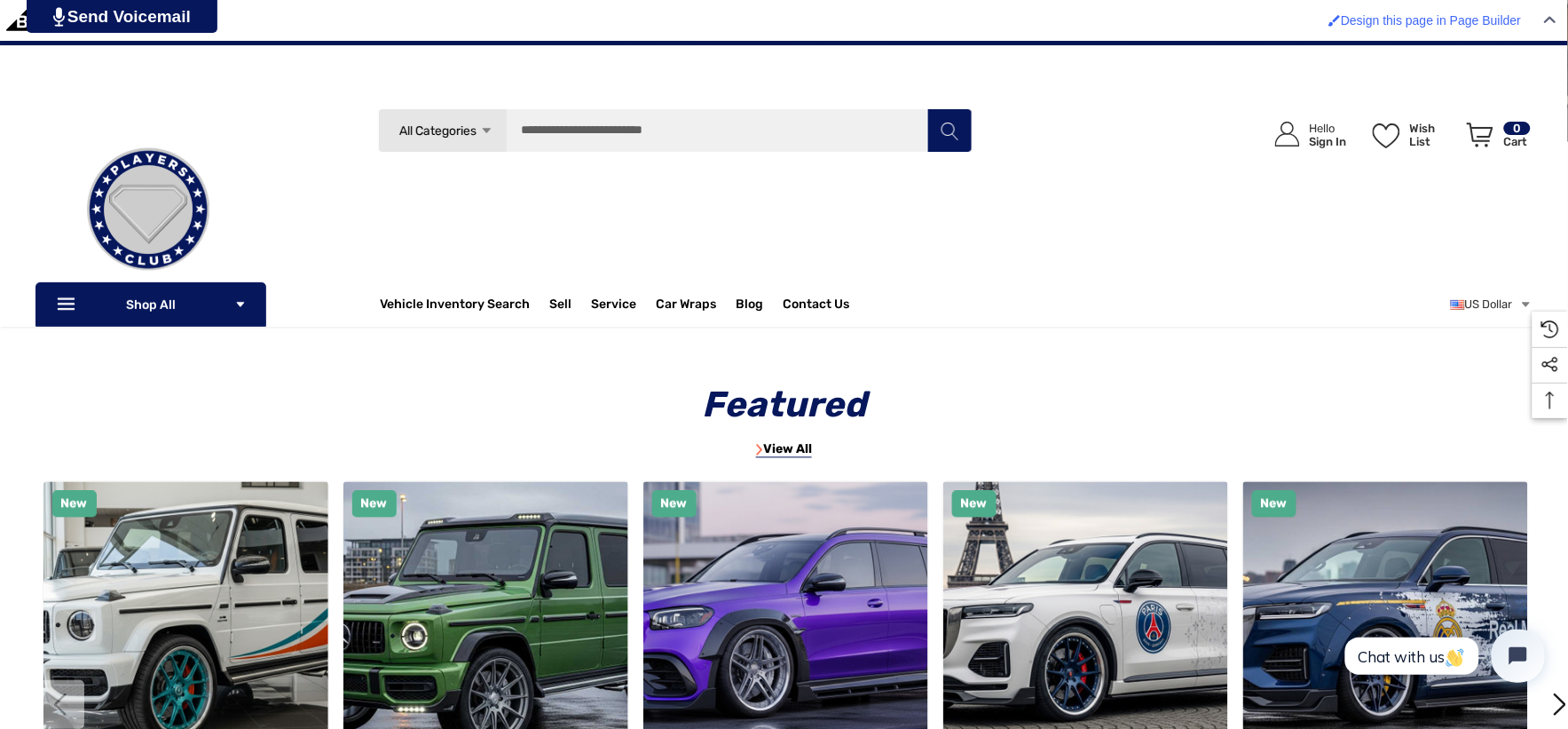
click at [773, 449] on link "View All" at bounding box center [784, 451] width 56 height 16
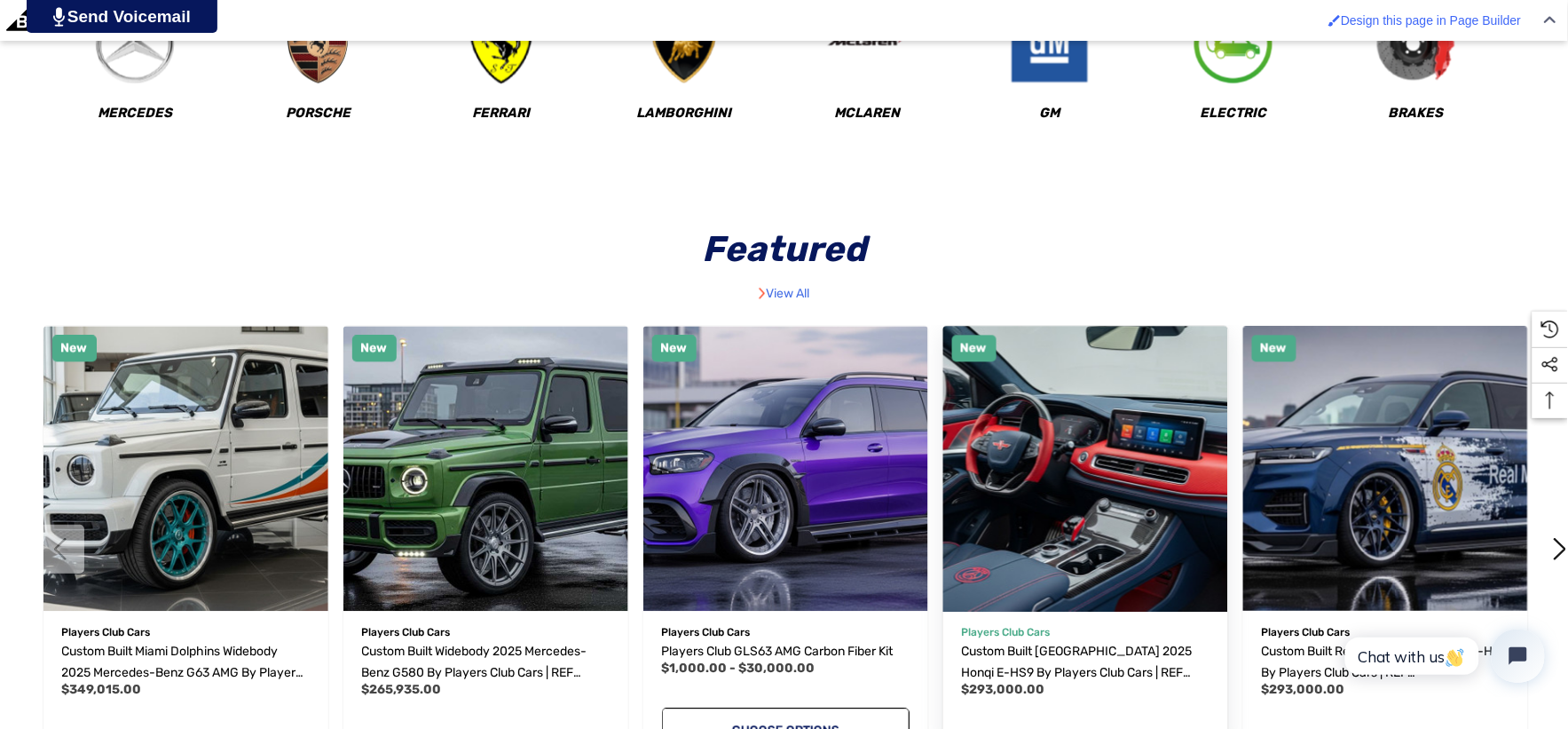
scroll to position [987, 0]
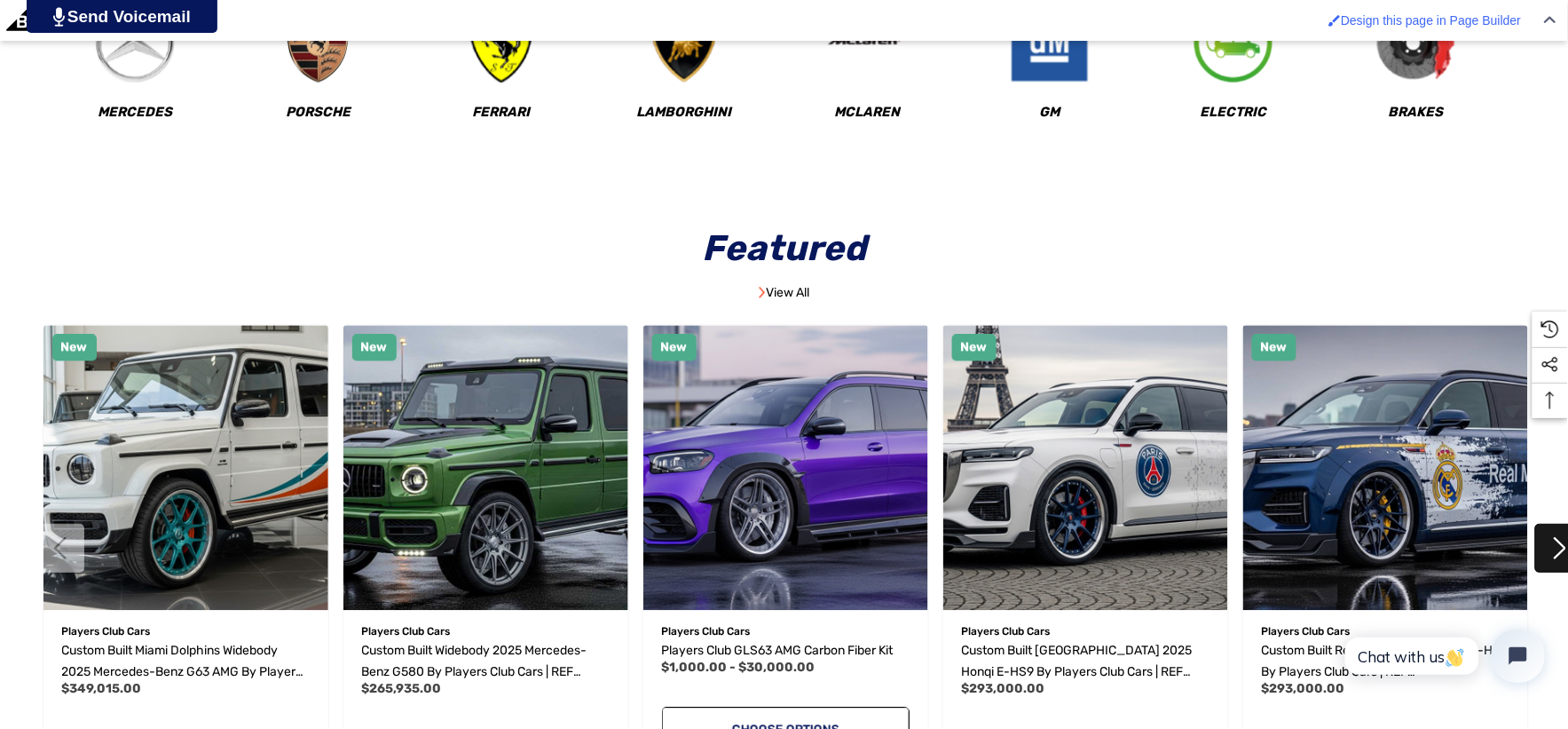
click at [1557, 528] on button "Next" at bounding box center [1559, 548] width 49 height 49
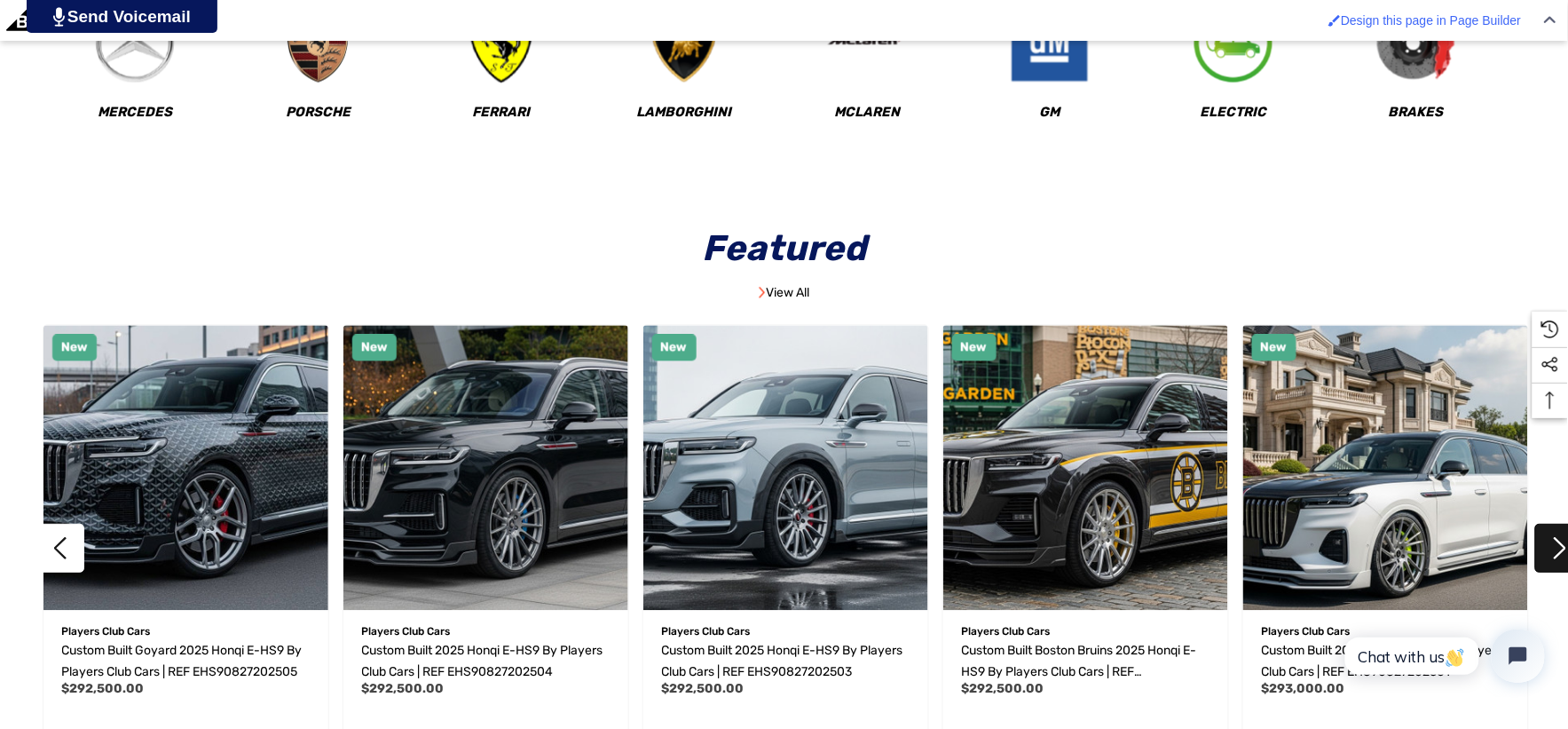
click at [1547, 544] on button "Next" at bounding box center [1559, 548] width 49 height 49
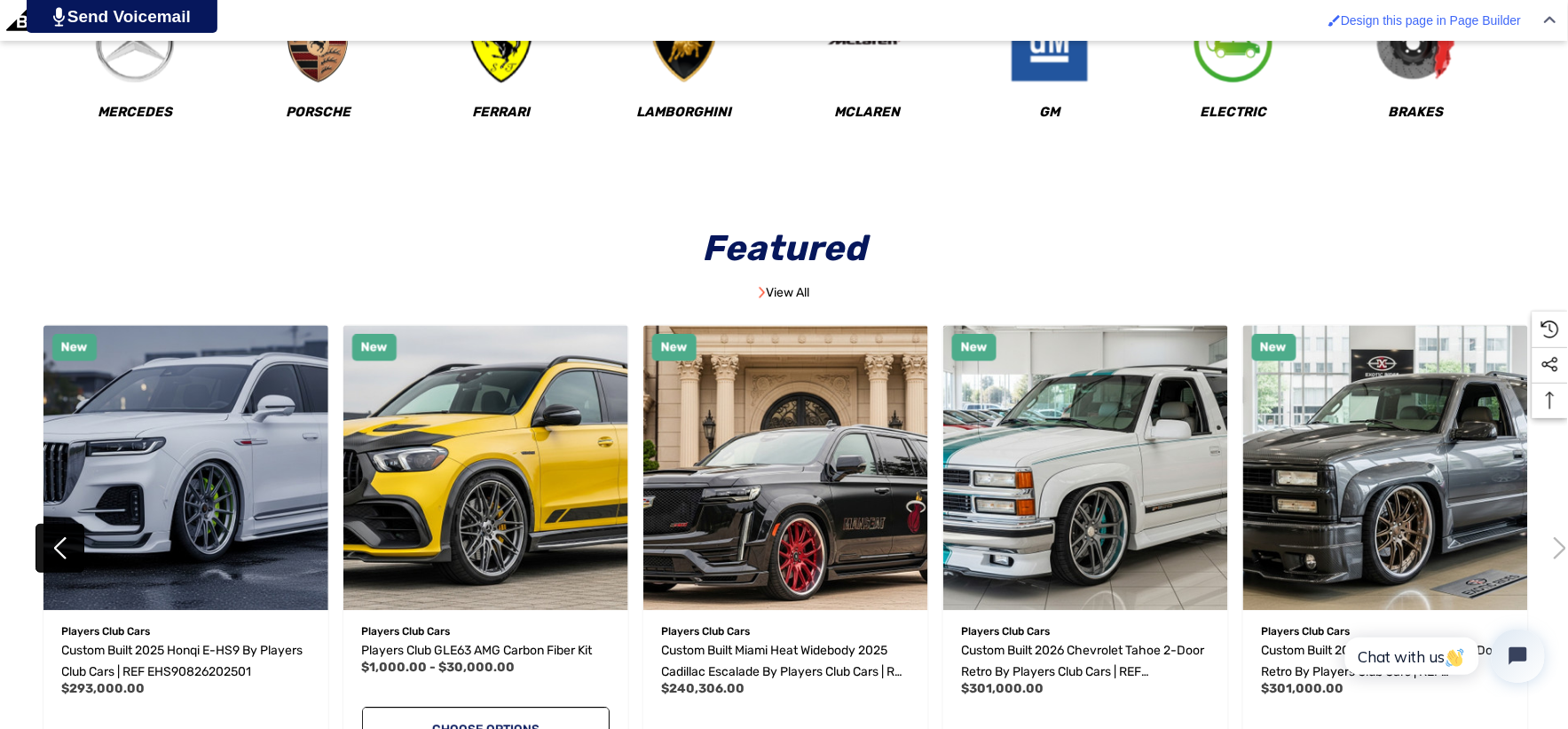
click at [76, 554] on button "Previous" at bounding box center [60, 548] width 49 height 49
